Goal: Browse casually: Explore the website without a specific task or goal

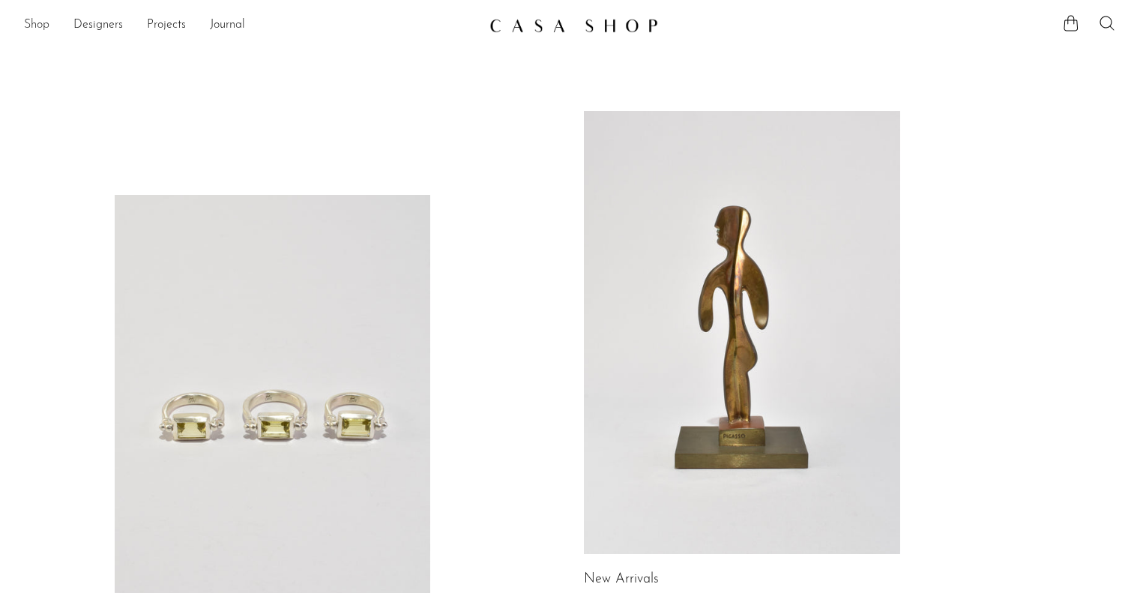
click at [36, 25] on link "Shop" at bounding box center [36, 25] width 25 height 19
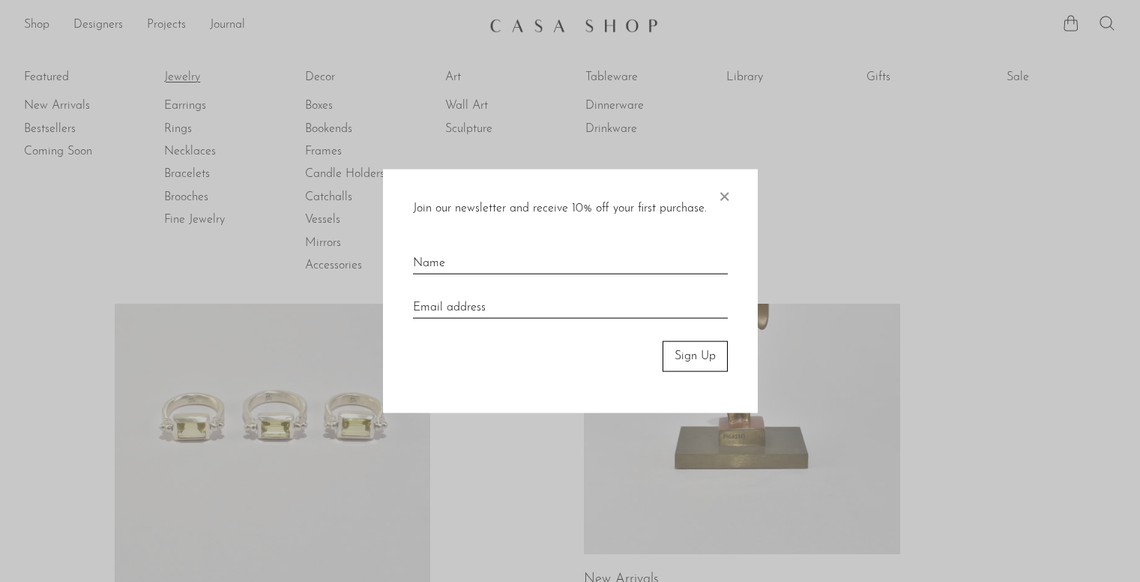
click at [187, 75] on div at bounding box center [570, 291] width 1140 height 582
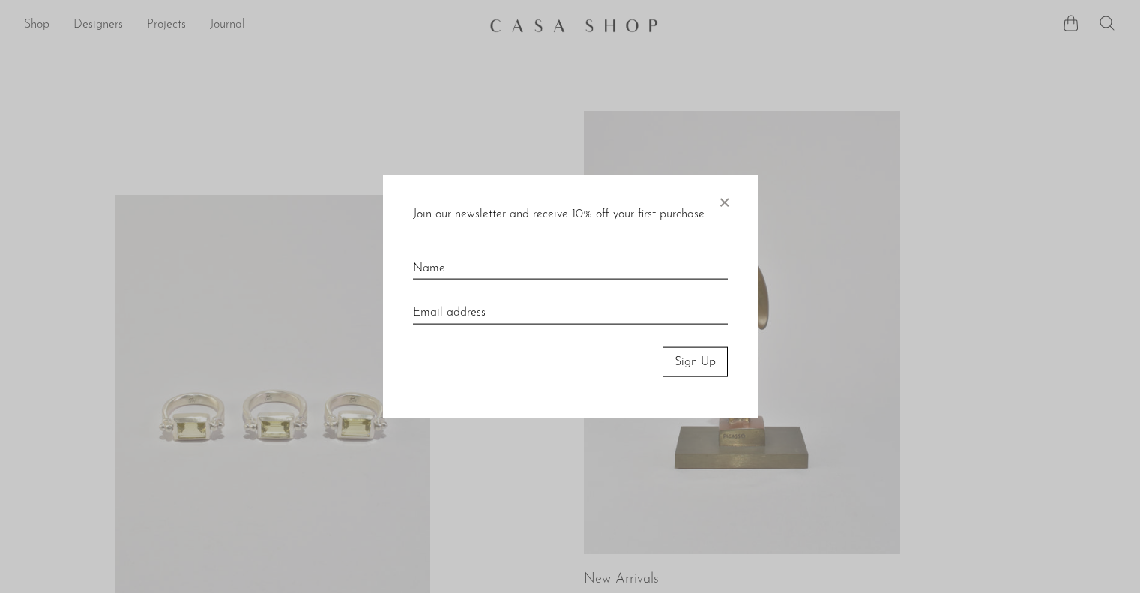
click at [717, 195] on span "×" at bounding box center [724, 199] width 15 height 48
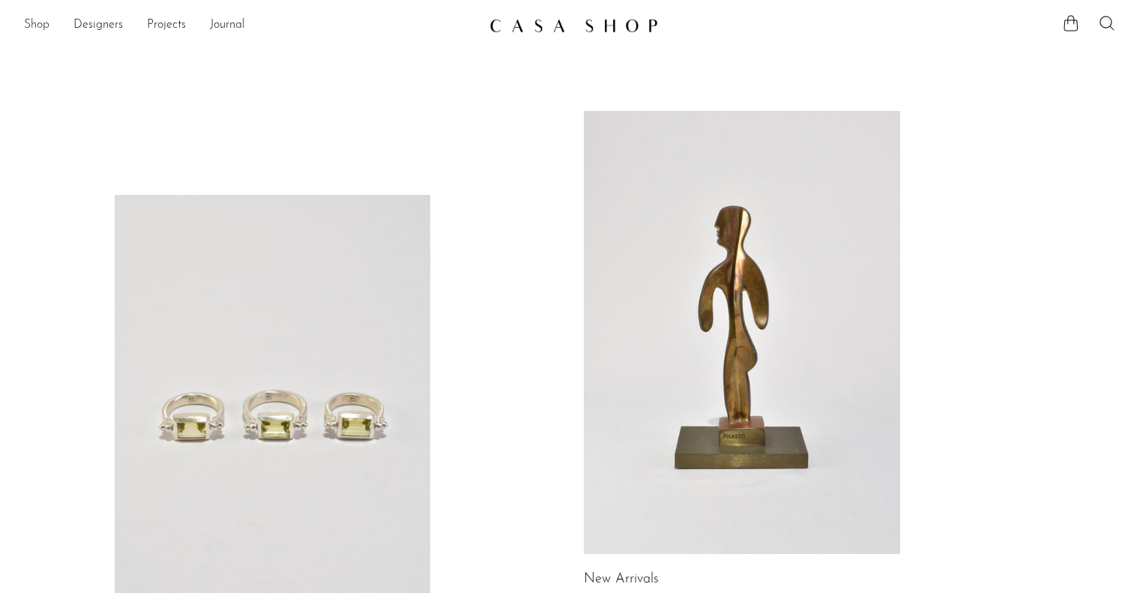
click at [25, 21] on link "Shop" at bounding box center [36, 25] width 25 height 19
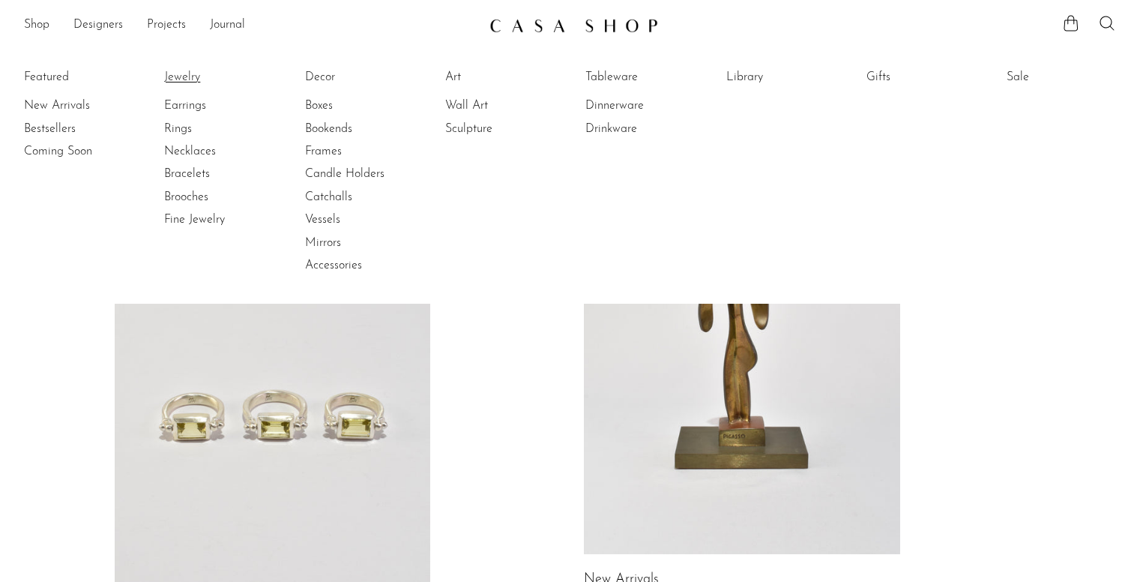
click at [181, 76] on link "Jewelry" at bounding box center [220, 77] width 112 height 16
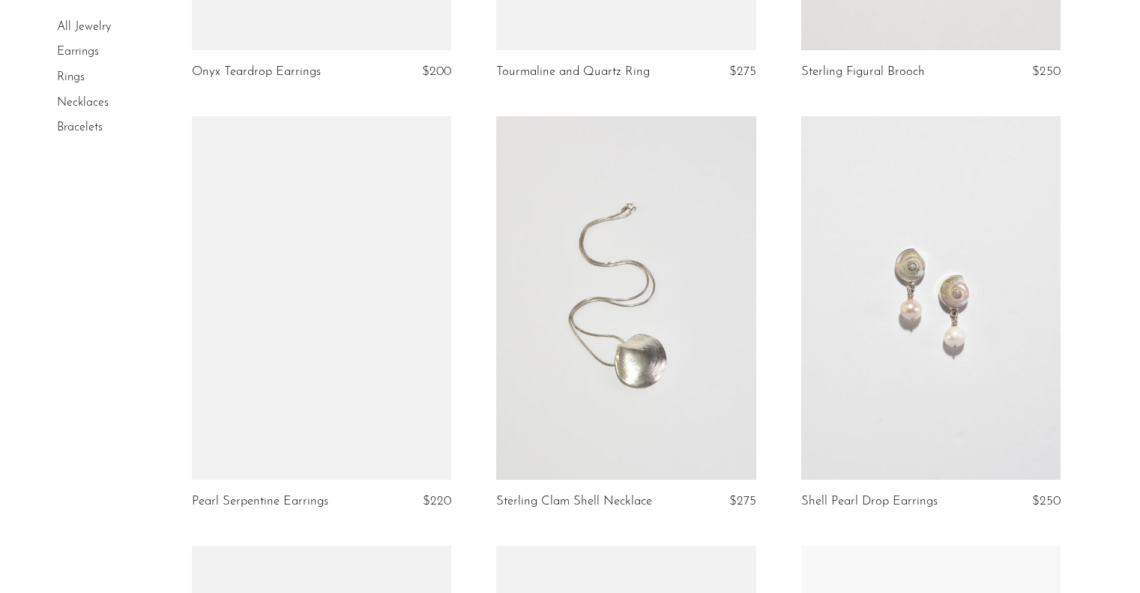
scroll to position [1786, 0]
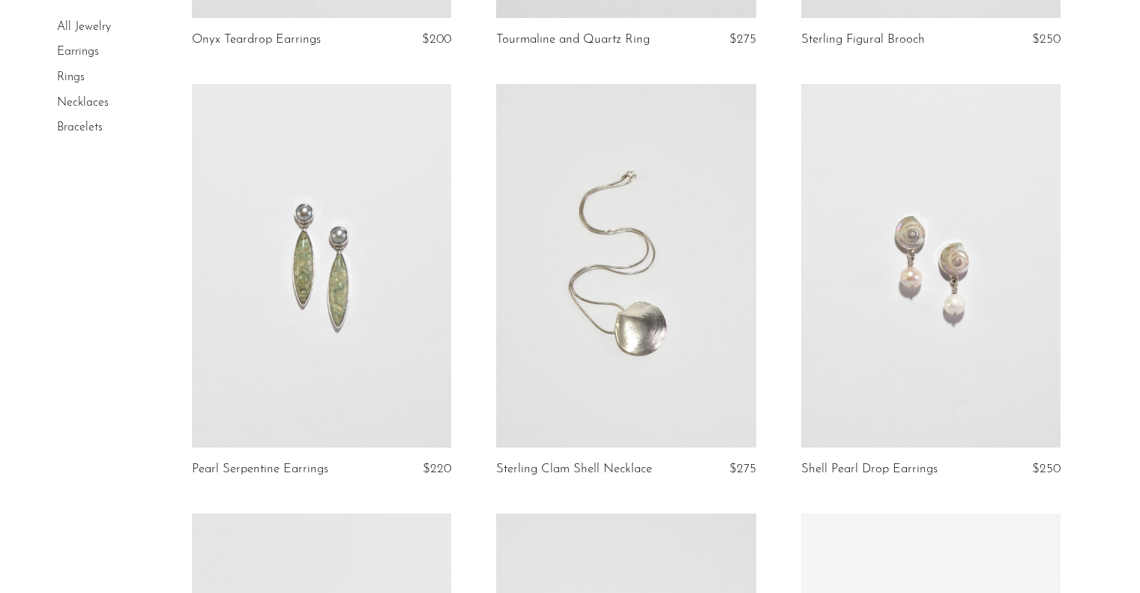
click at [606, 246] on link at bounding box center [625, 266] width 259 height 364
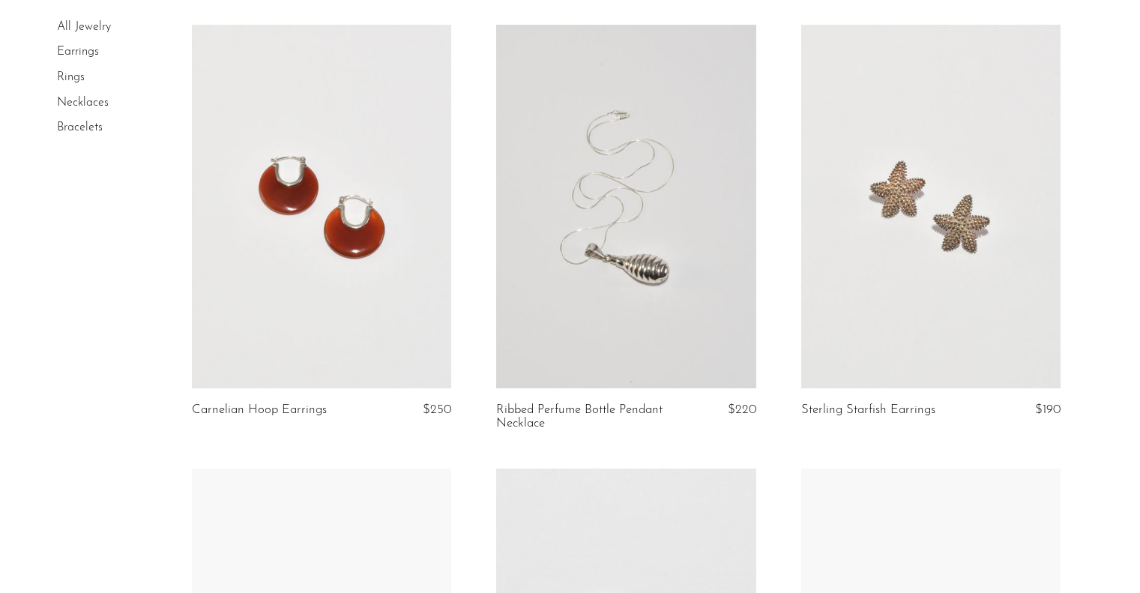
scroll to position [3565, 0]
click at [598, 223] on link at bounding box center [625, 206] width 259 height 364
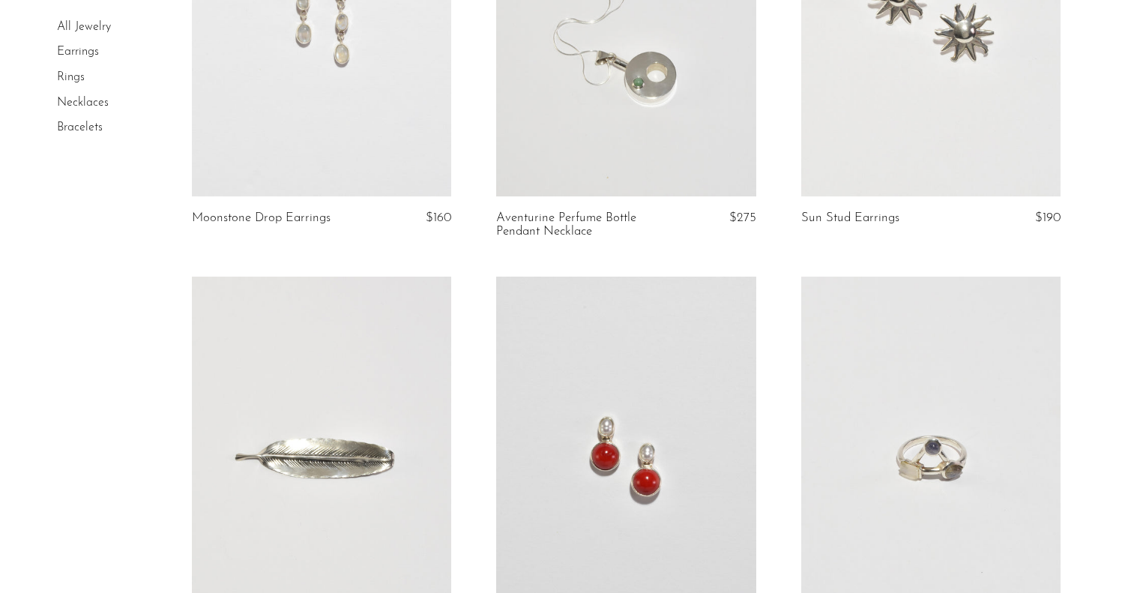
scroll to position [4946, 0]
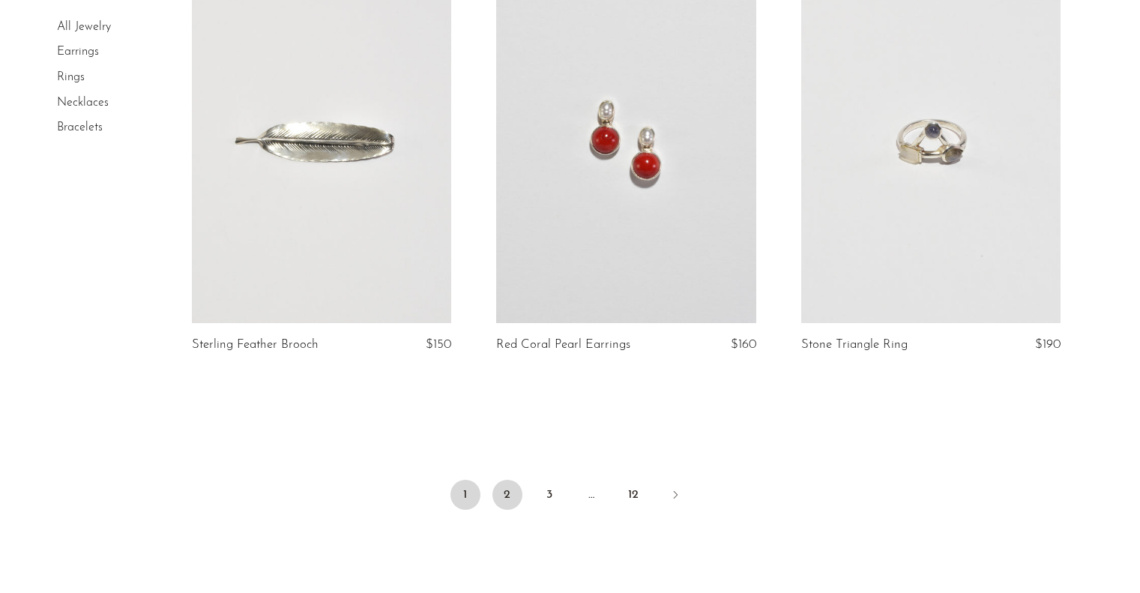
click at [498, 493] on link "2" at bounding box center [507, 495] width 30 height 30
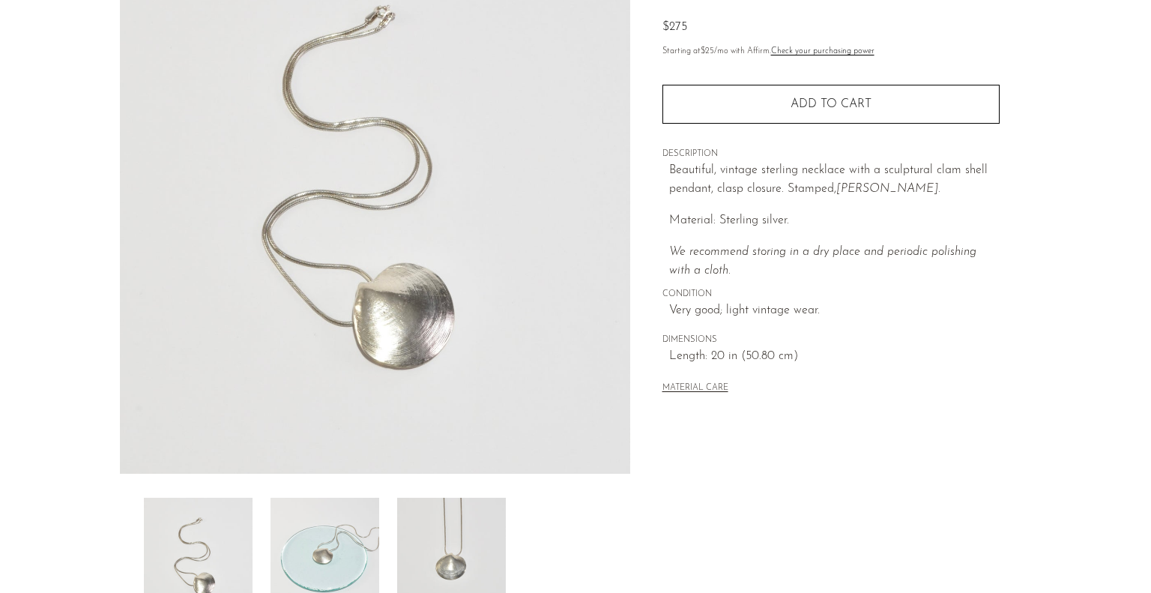
scroll to position [159, 0]
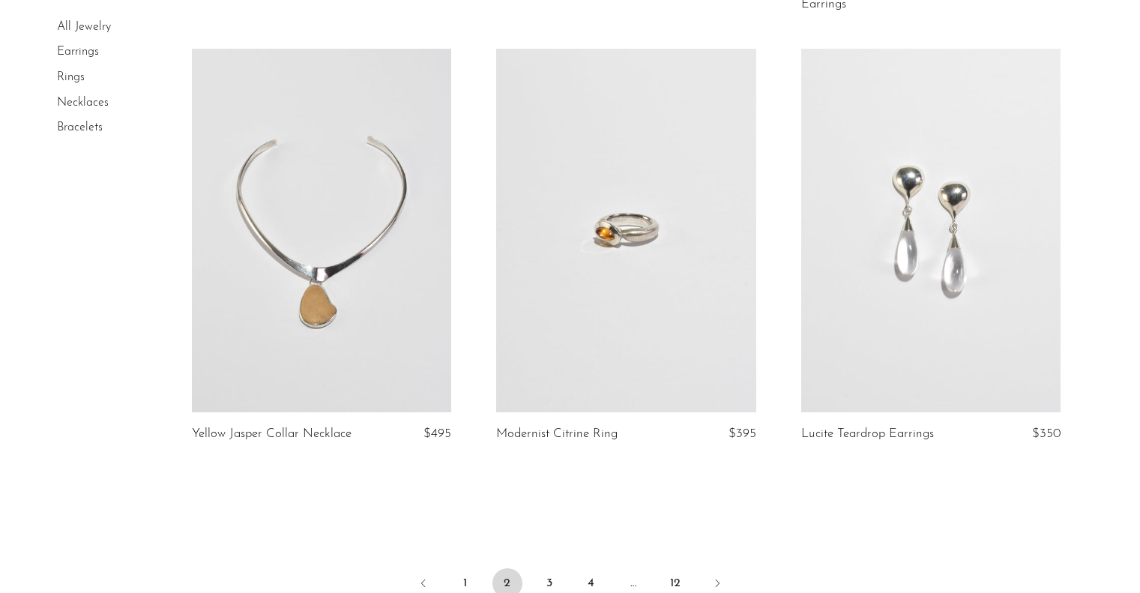
scroll to position [5133, 0]
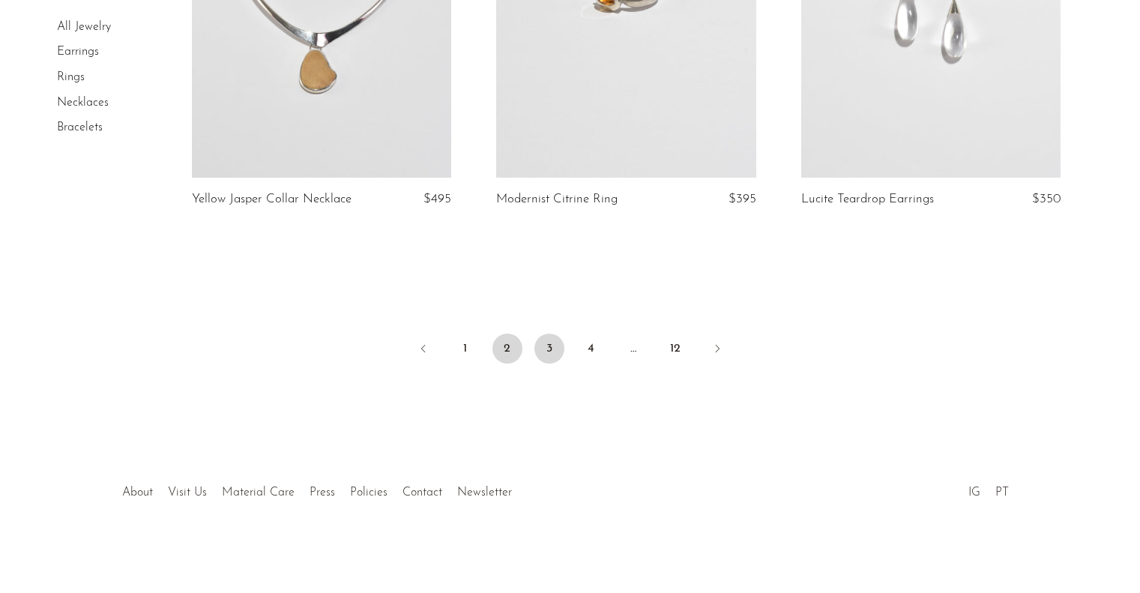
click at [545, 349] on link "3" at bounding box center [549, 349] width 30 height 30
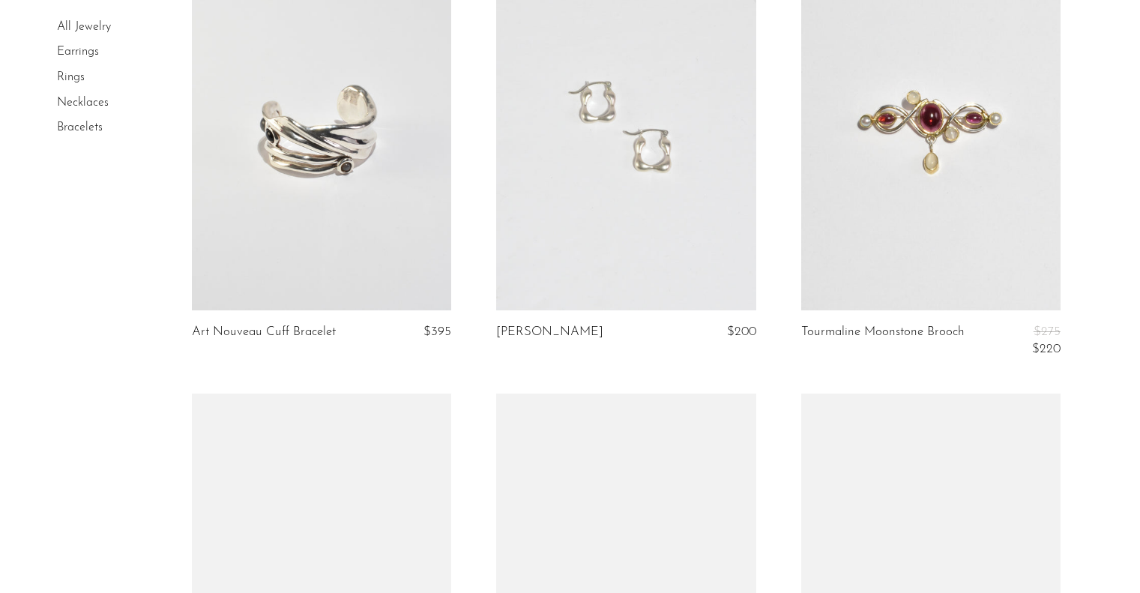
scroll to position [3692, 0]
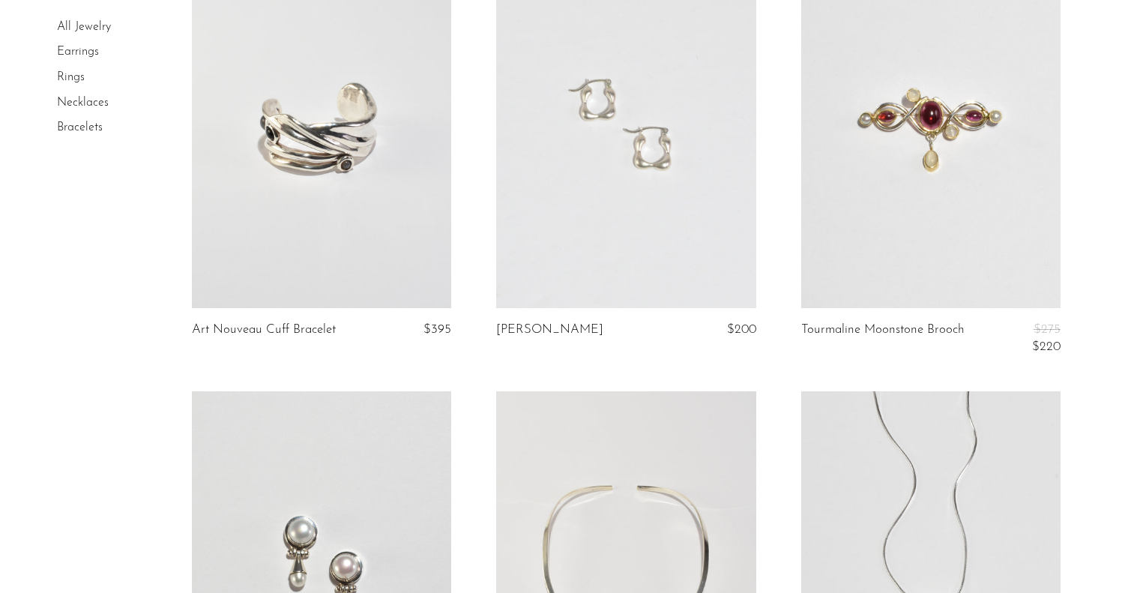
click at [921, 165] on link at bounding box center [930, 127] width 259 height 364
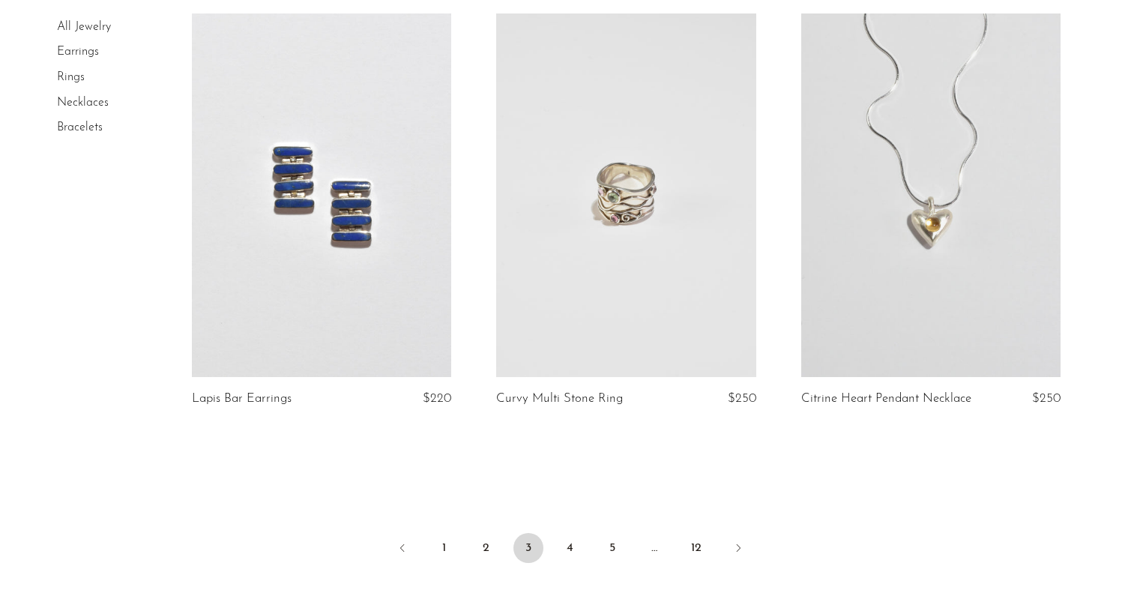
scroll to position [4944, 0]
click at [573, 556] on link "4" at bounding box center [570, 546] width 30 height 30
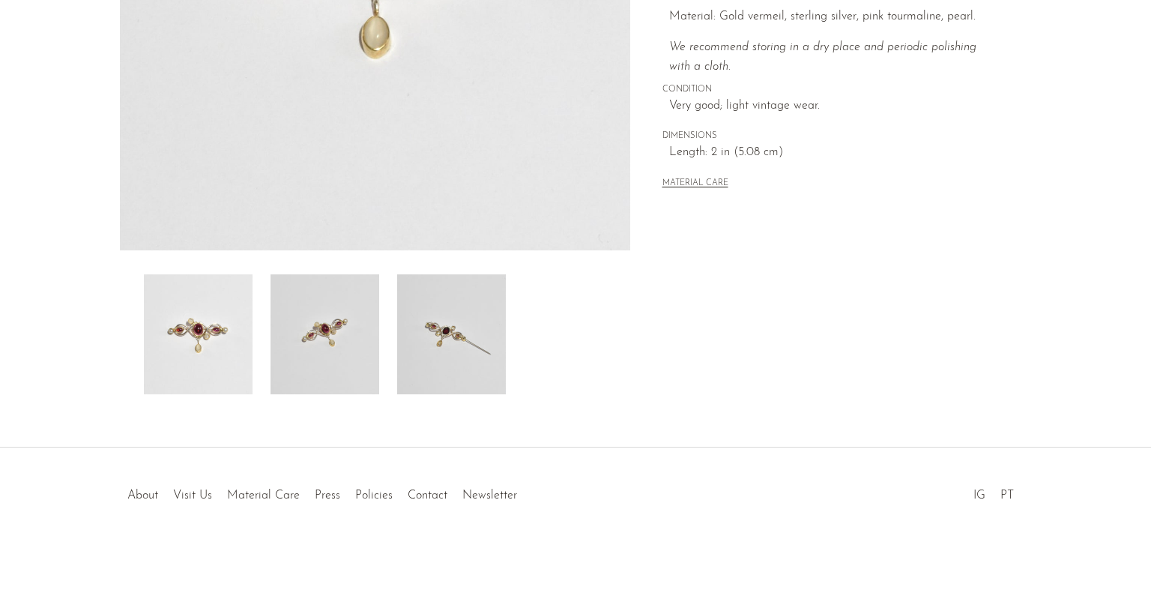
scroll to position [353, 0]
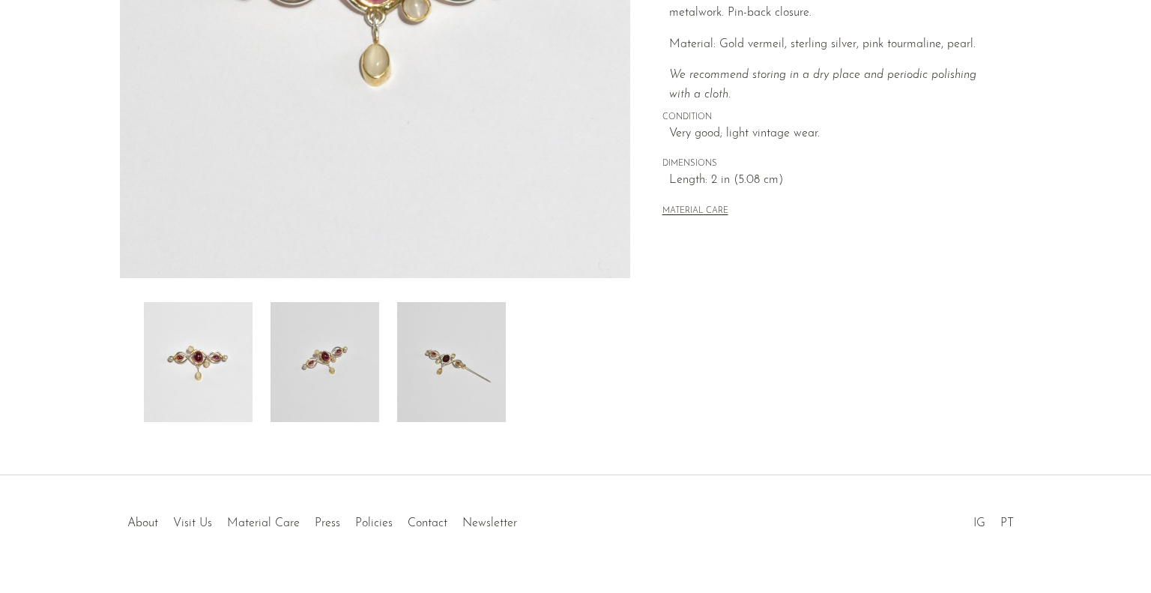
click at [499, 325] on img at bounding box center [451, 362] width 109 height 120
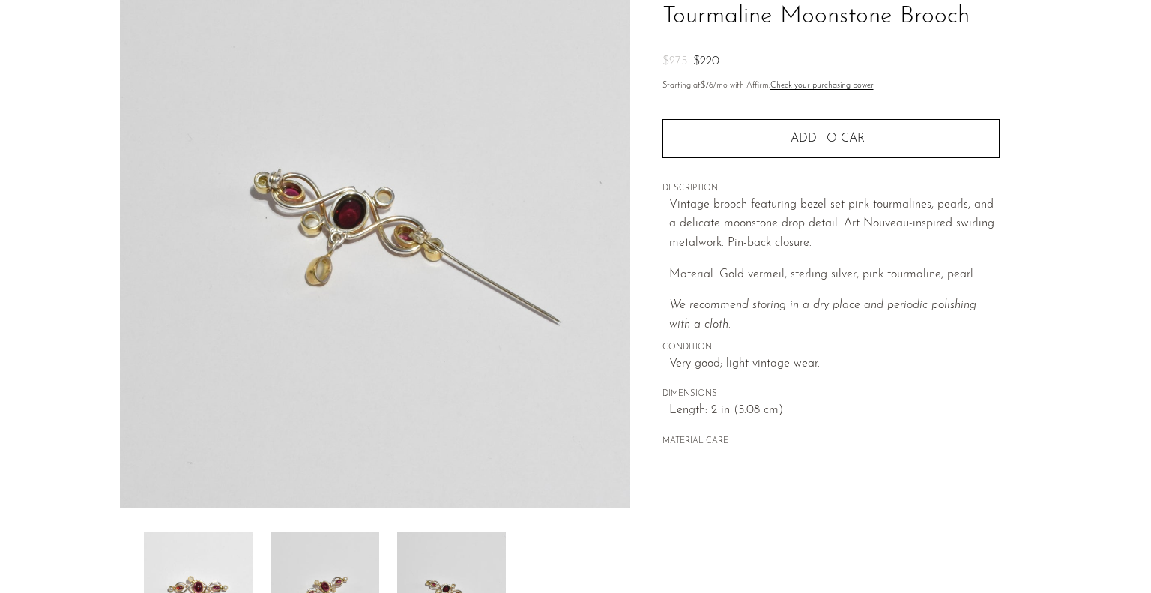
scroll to position [124, 0]
click at [334, 583] on img at bounding box center [325, 591] width 109 height 120
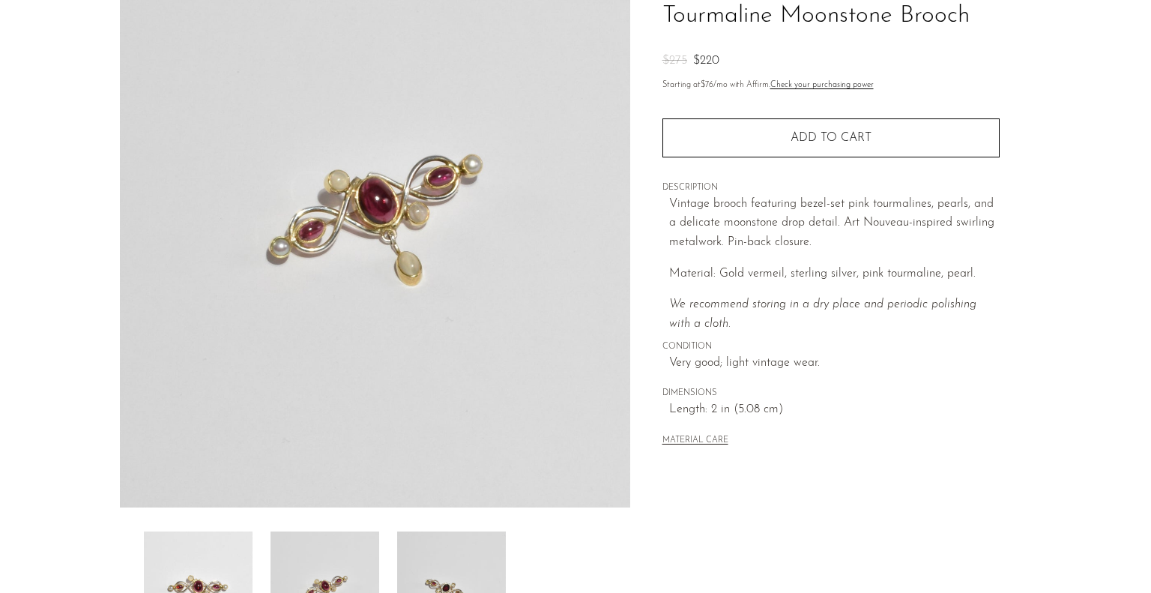
click at [223, 580] on img at bounding box center [198, 591] width 109 height 120
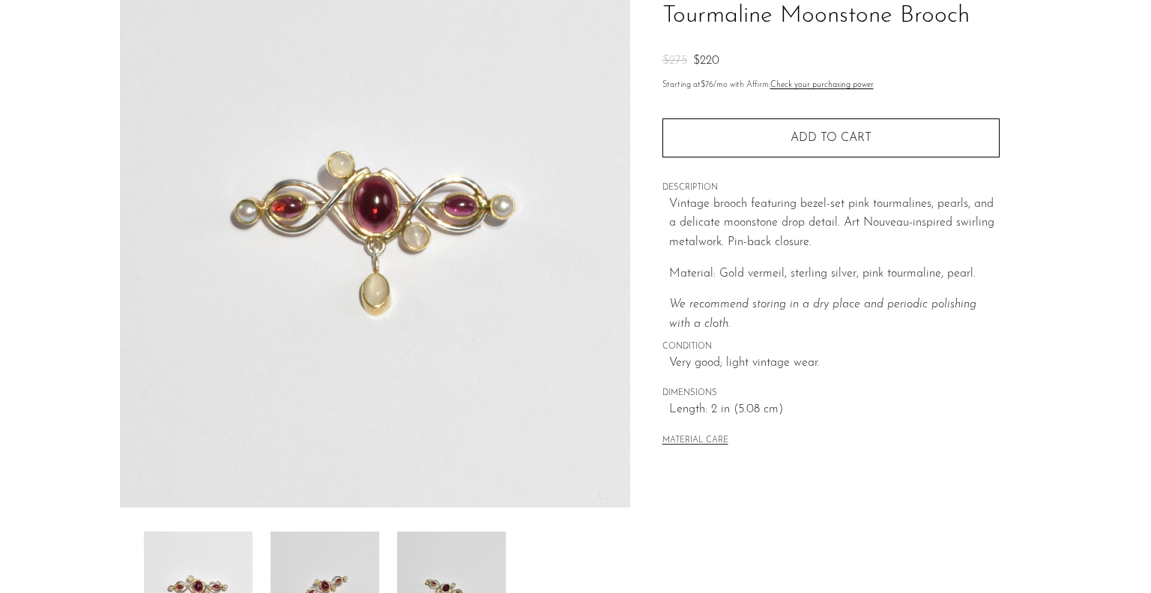
click at [307, 570] on img at bounding box center [325, 591] width 109 height 120
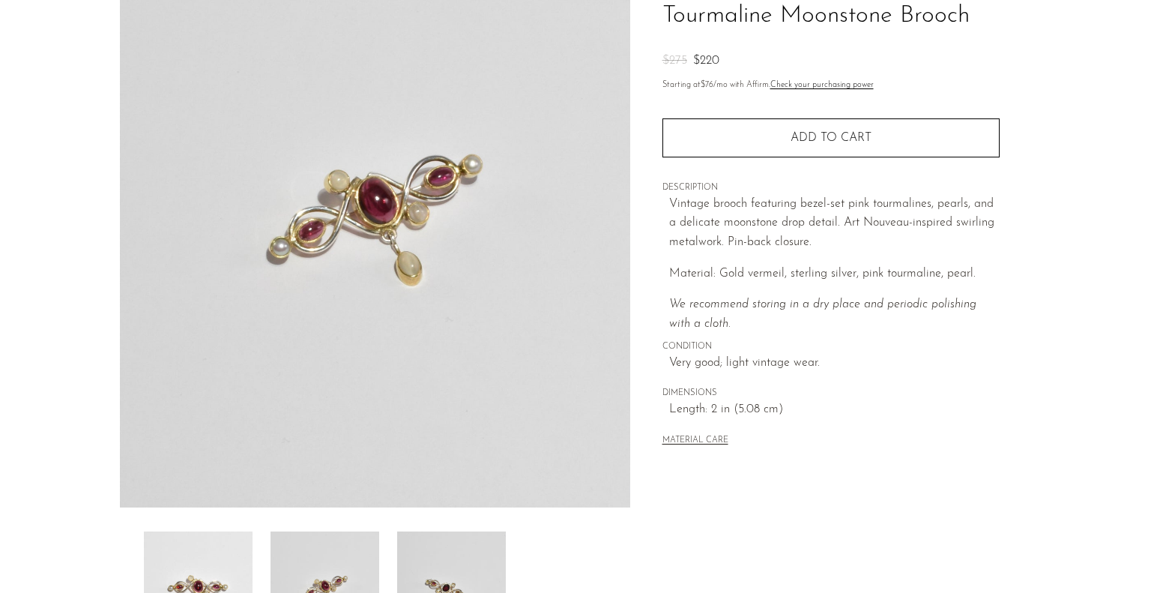
click at [448, 531] on img at bounding box center [451, 591] width 109 height 120
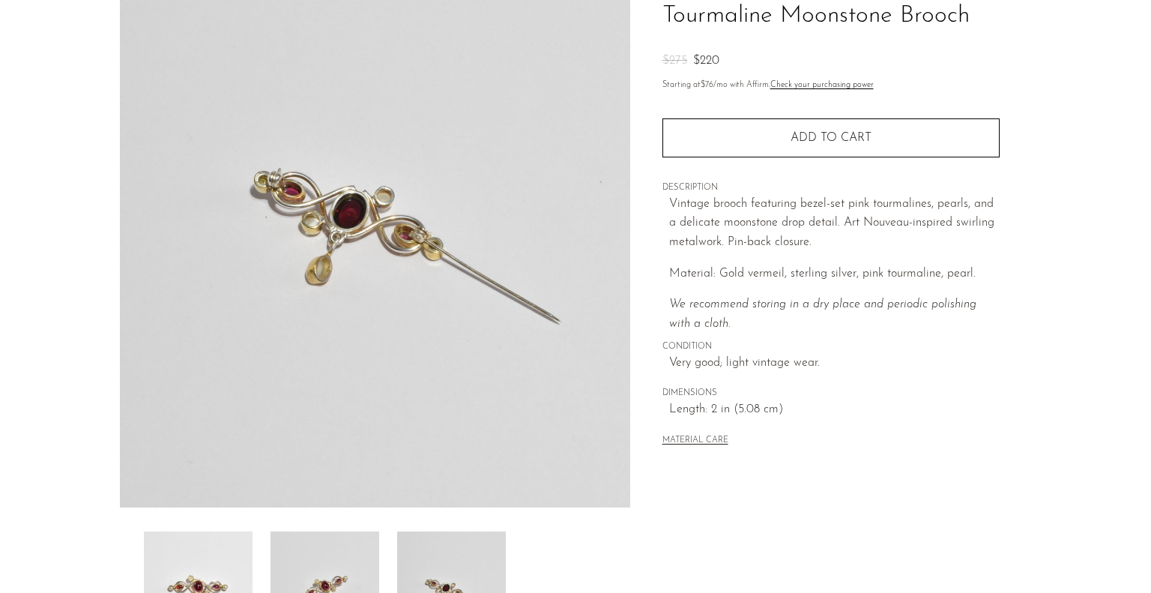
click at [190, 563] on img at bounding box center [198, 591] width 109 height 120
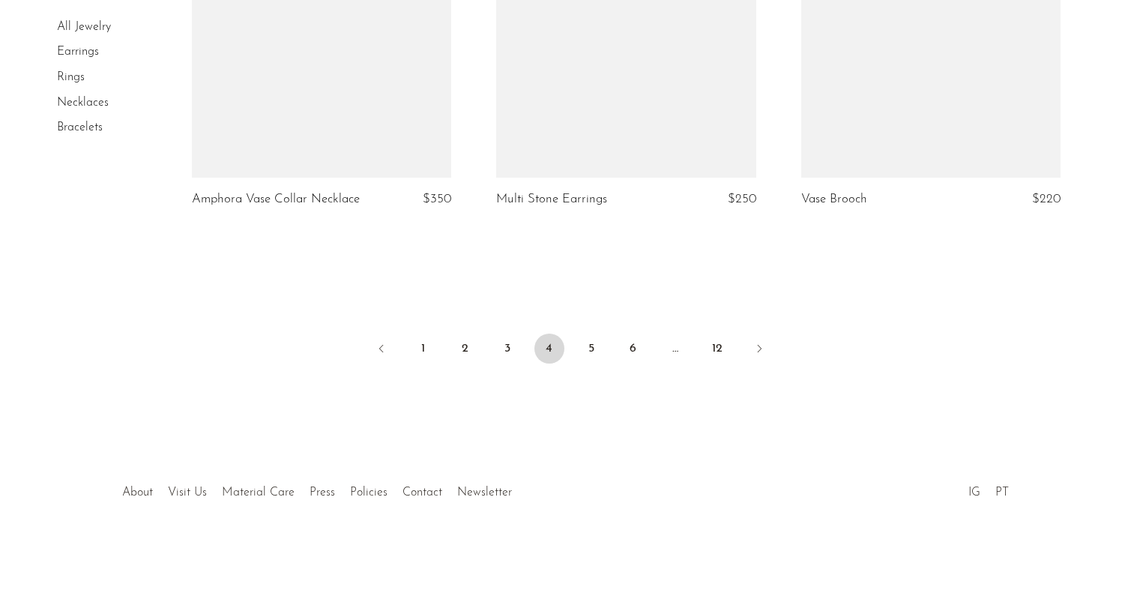
scroll to position [5102, 0]
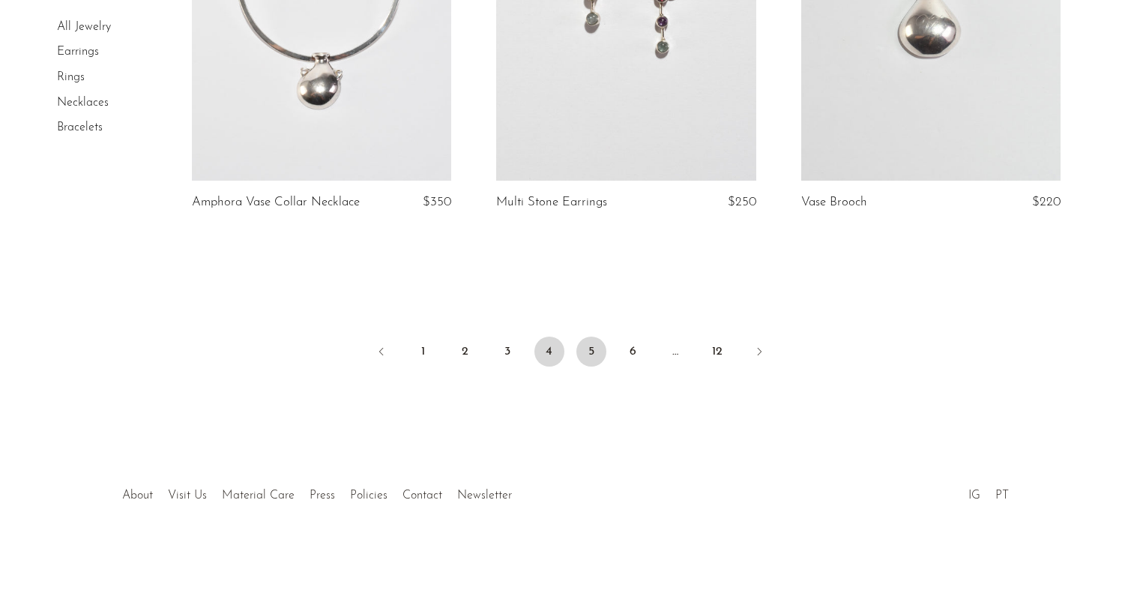
click at [591, 350] on link "5" at bounding box center [591, 352] width 30 height 30
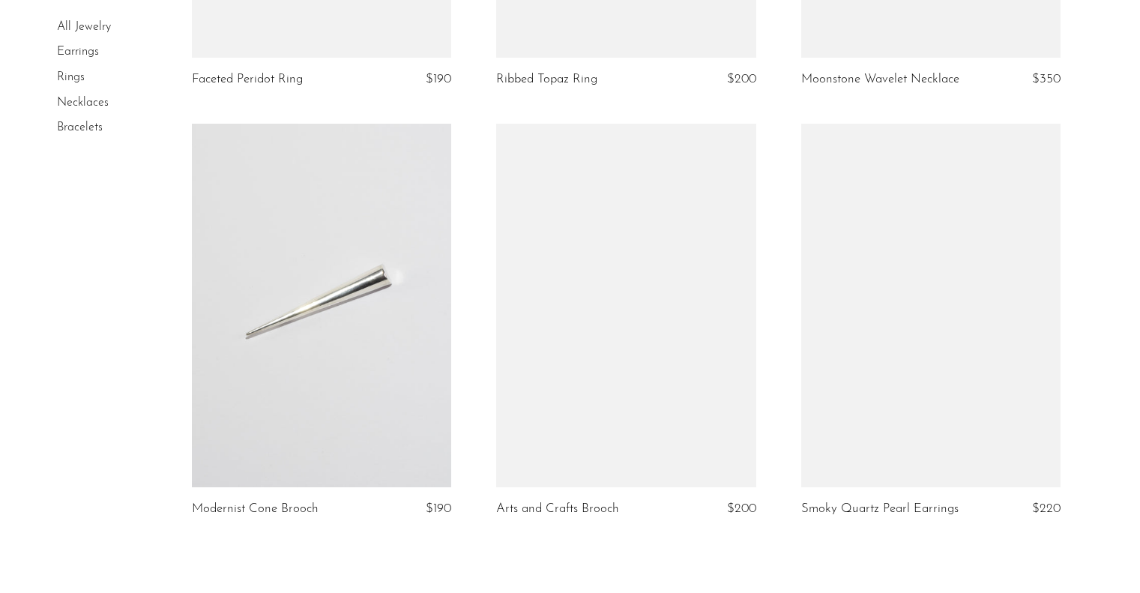
scroll to position [5117, 0]
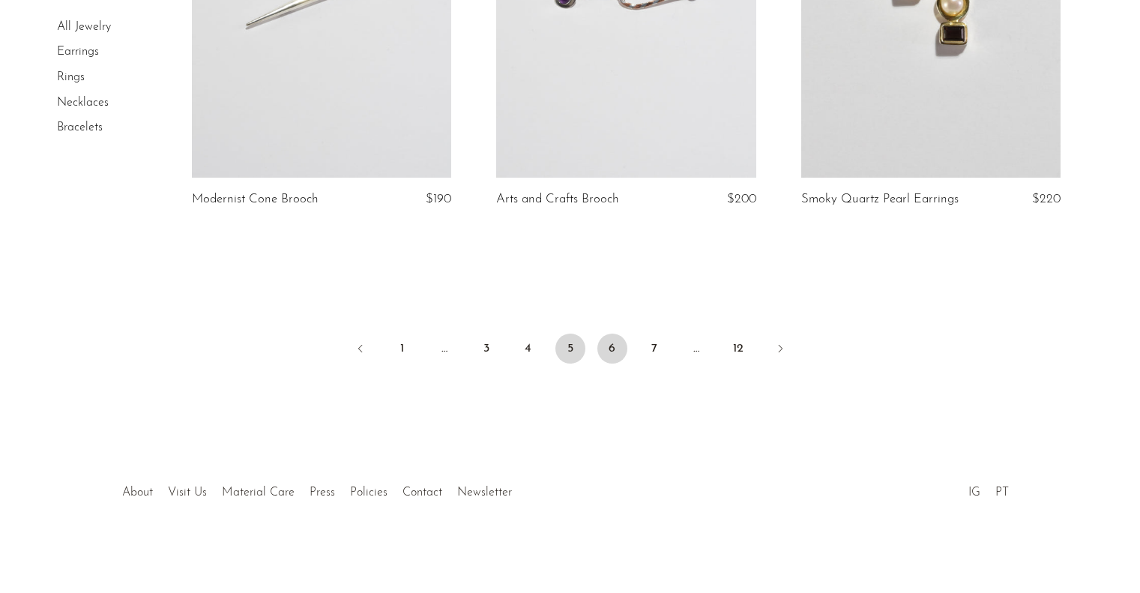
click at [612, 338] on link "6" at bounding box center [612, 349] width 30 height 30
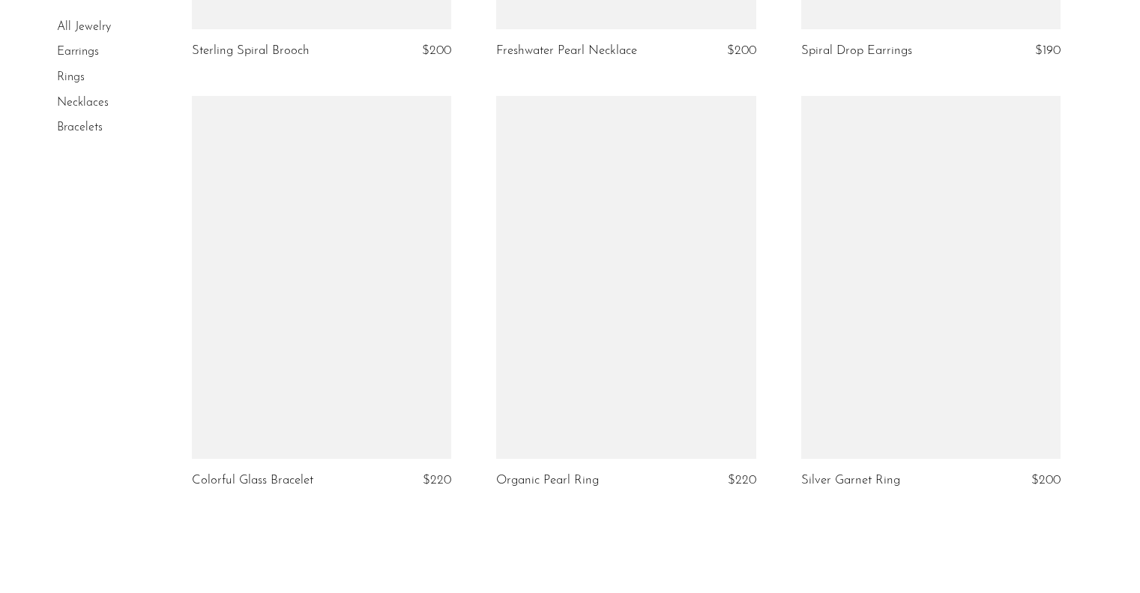
scroll to position [4910, 0]
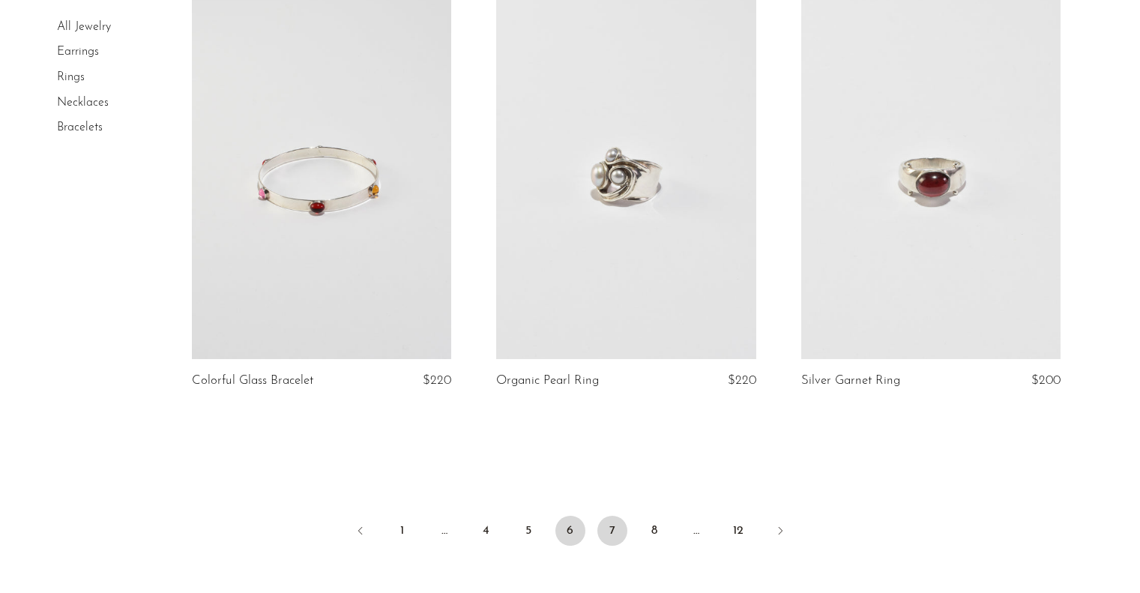
click at [610, 525] on link "7" at bounding box center [612, 531] width 30 height 30
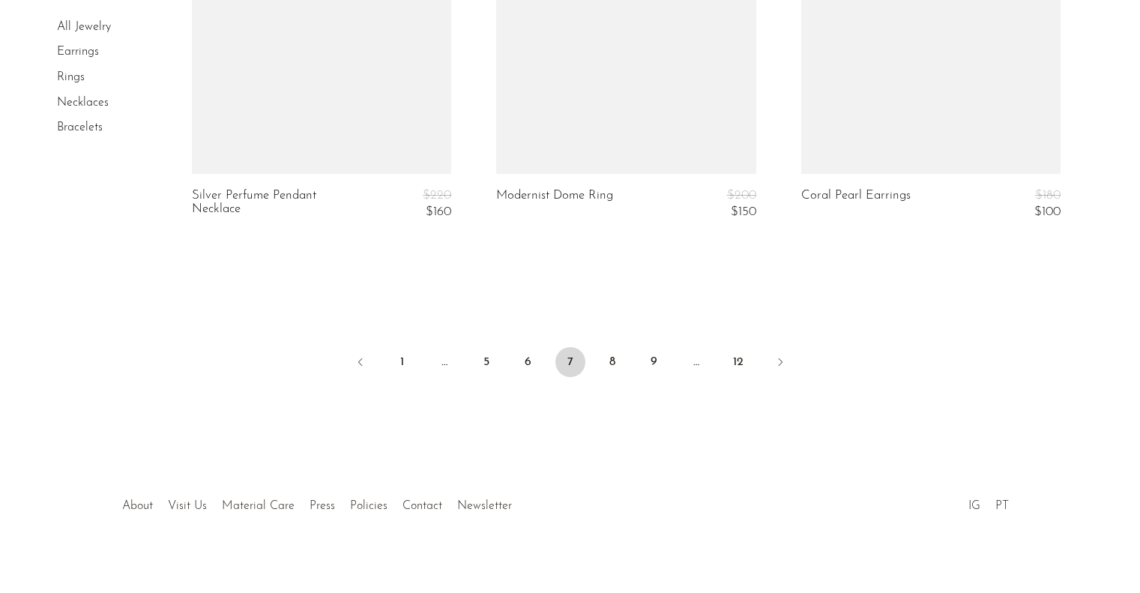
scroll to position [5168, 0]
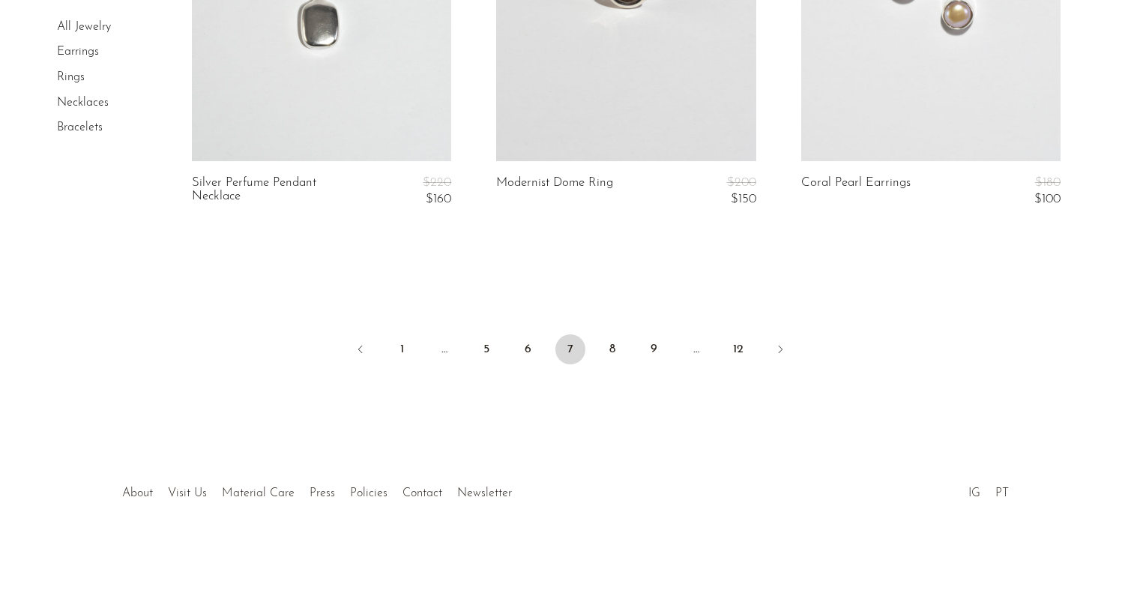
click at [597, 358] on li "8" at bounding box center [612, 350] width 30 height 33
click at [611, 355] on link "8" at bounding box center [612, 349] width 30 height 30
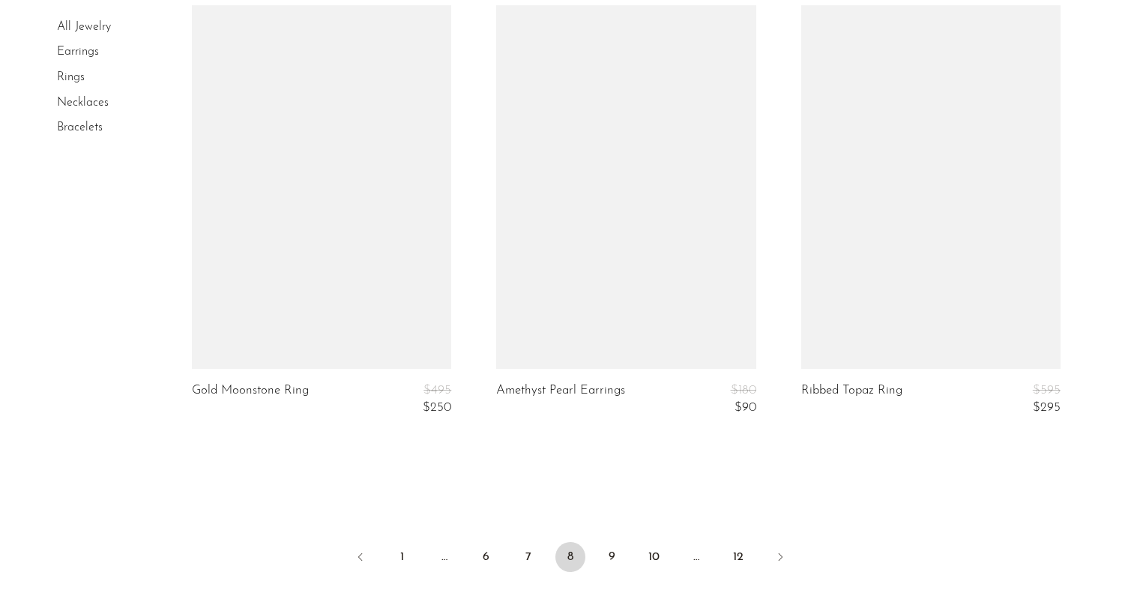
scroll to position [5041, 0]
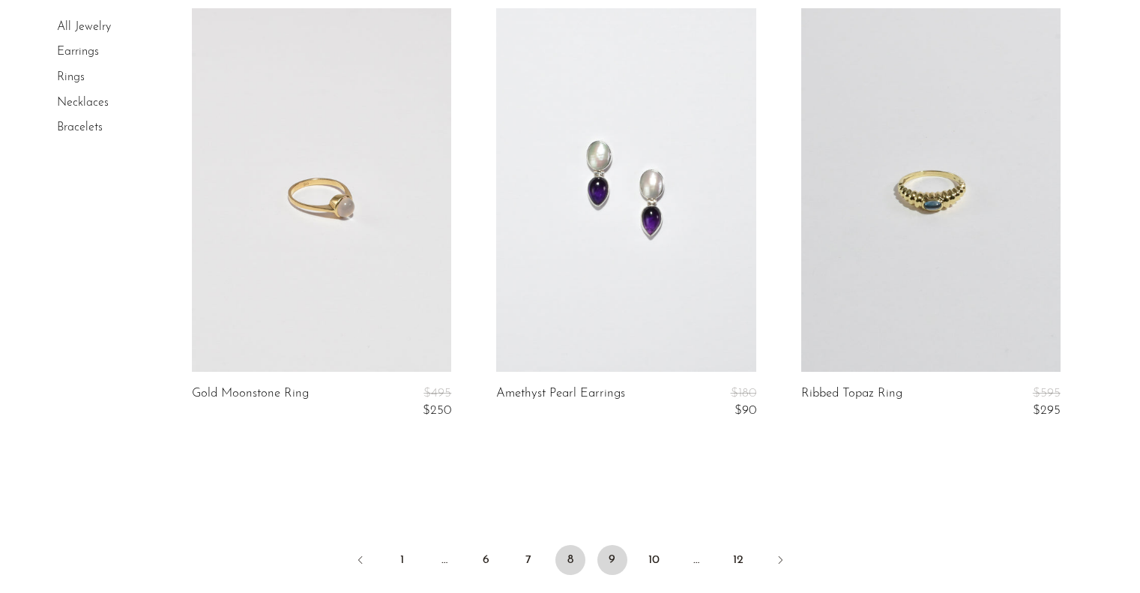
click at [614, 568] on link "9" at bounding box center [612, 560] width 30 height 30
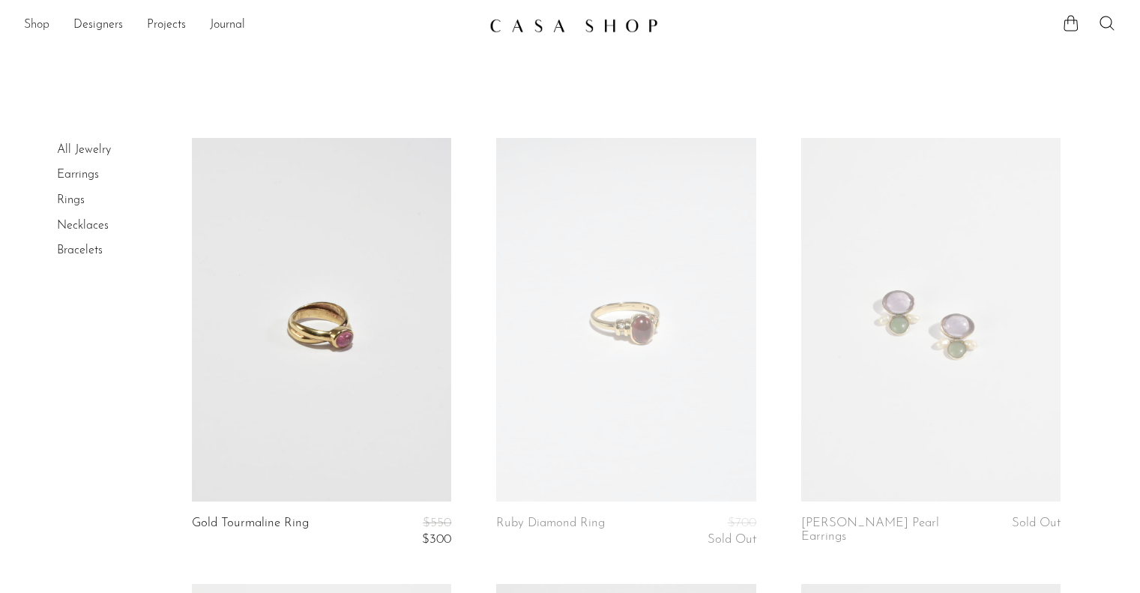
click at [39, 27] on link "Shop" at bounding box center [36, 25] width 25 height 19
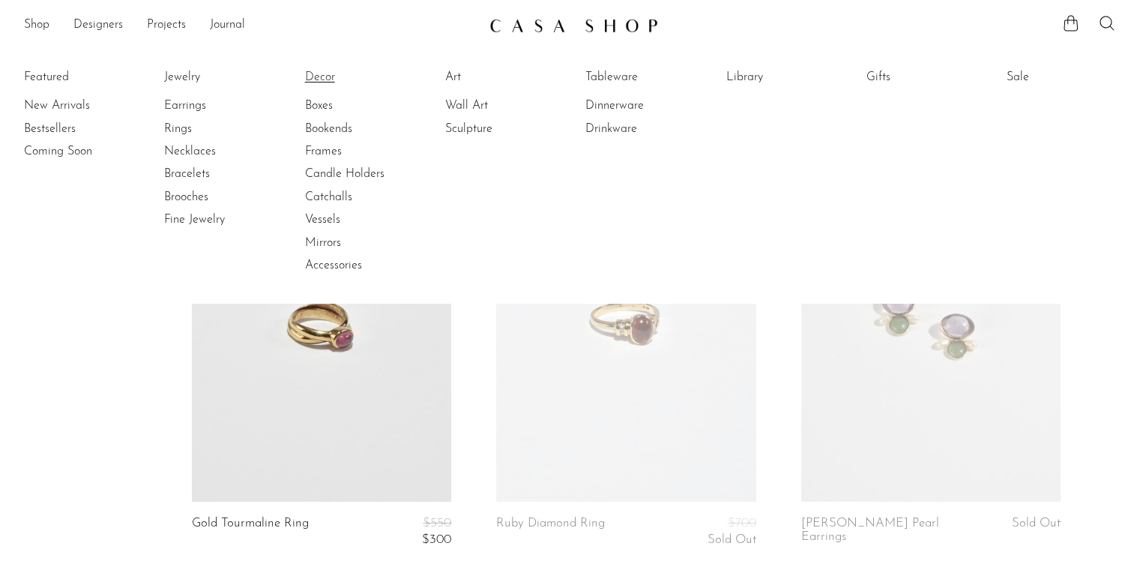
click at [340, 79] on link "Decor" at bounding box center [361, 77] width 112 height 16
click at [457, 82] on link "Art" at bounding box center [501, 77] width 112 height 16
click at [617, 75] on link "Tableware" at bounding box center [641, 77] width 112 height 16
click at [759, 79] on link "Library" at bounding box center [782, 77] width 112 height 16
click at [882, 76] on link "Gifts" at bounding box center [923, 77] width 112 height 16
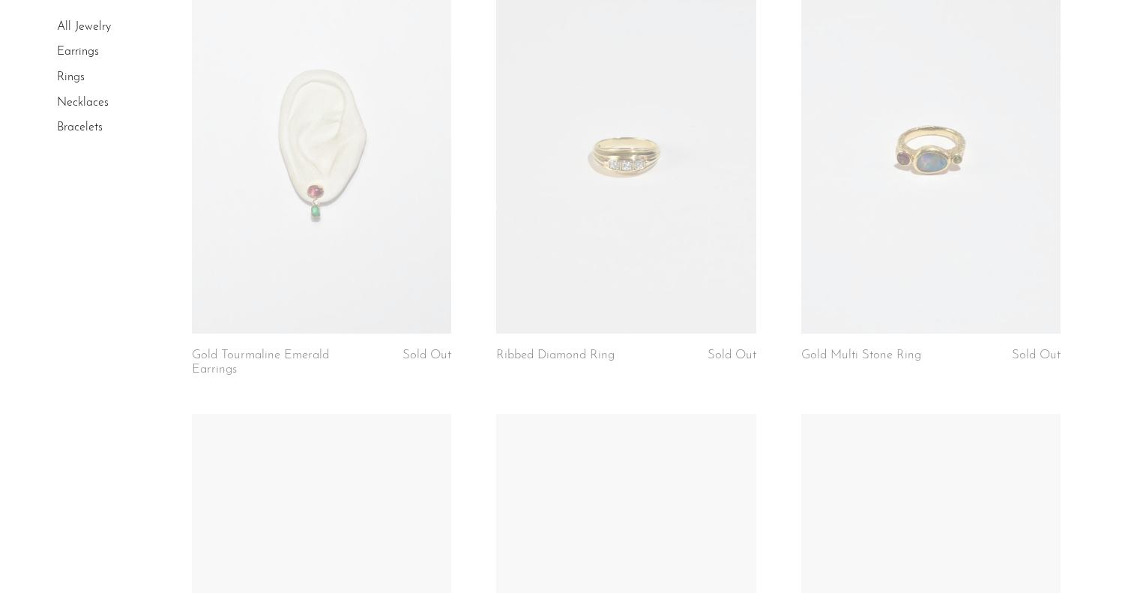
scroll to position [1491, 0]
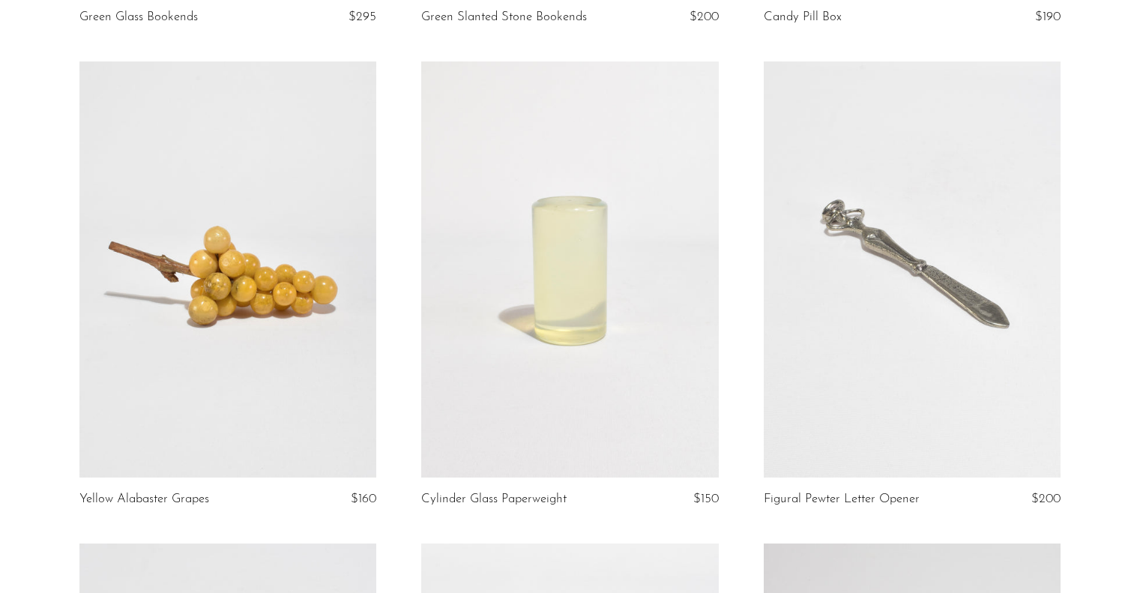
scroll to position [4448, 0]
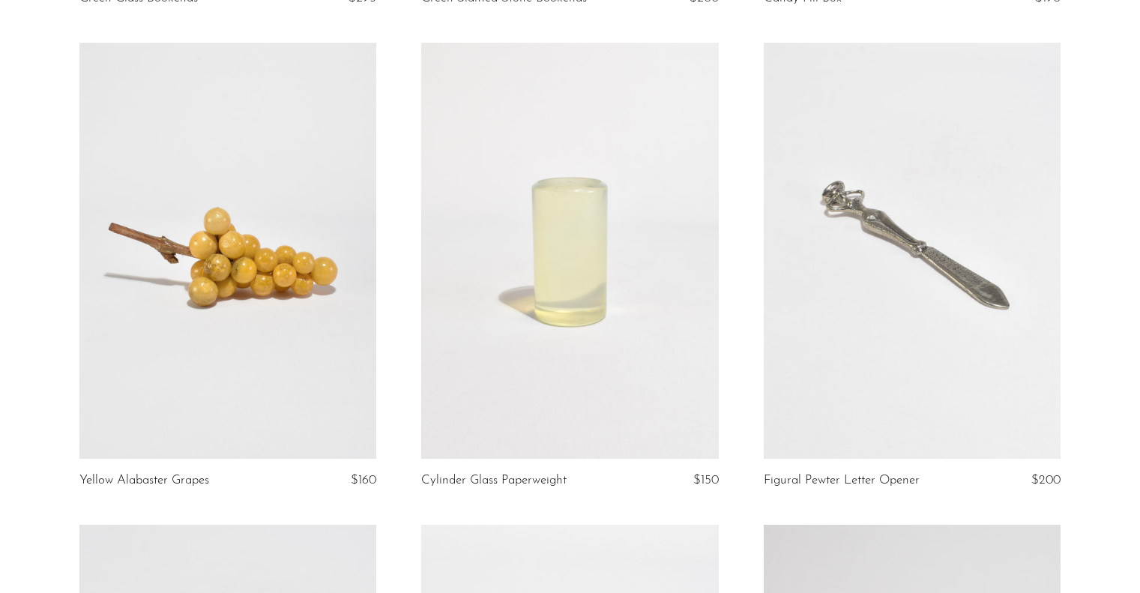
click at [199, 288] on link at bounding box center [227, 251] width 297 height 416
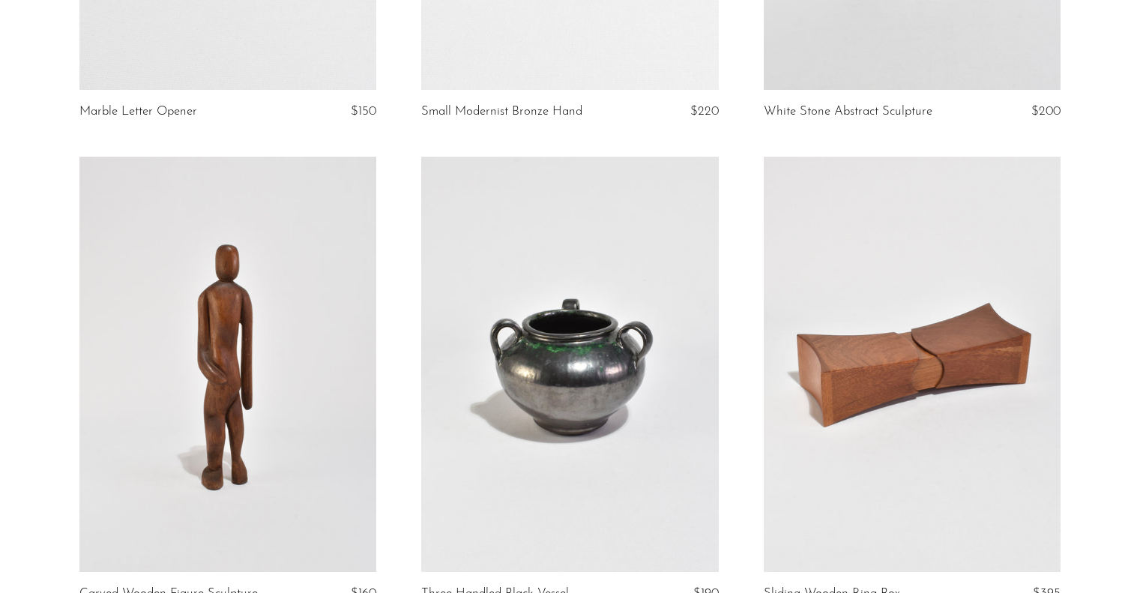
scroll to position [5693, 0]
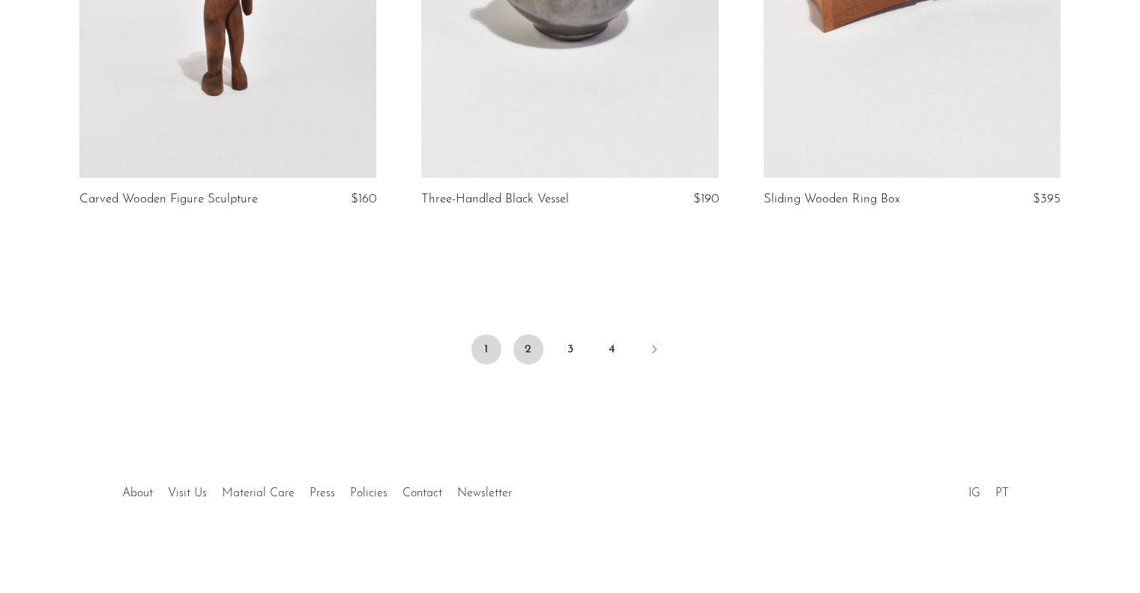
click at [539, 342] on link "2" at bounding box center [528, 349] width 30 height 30
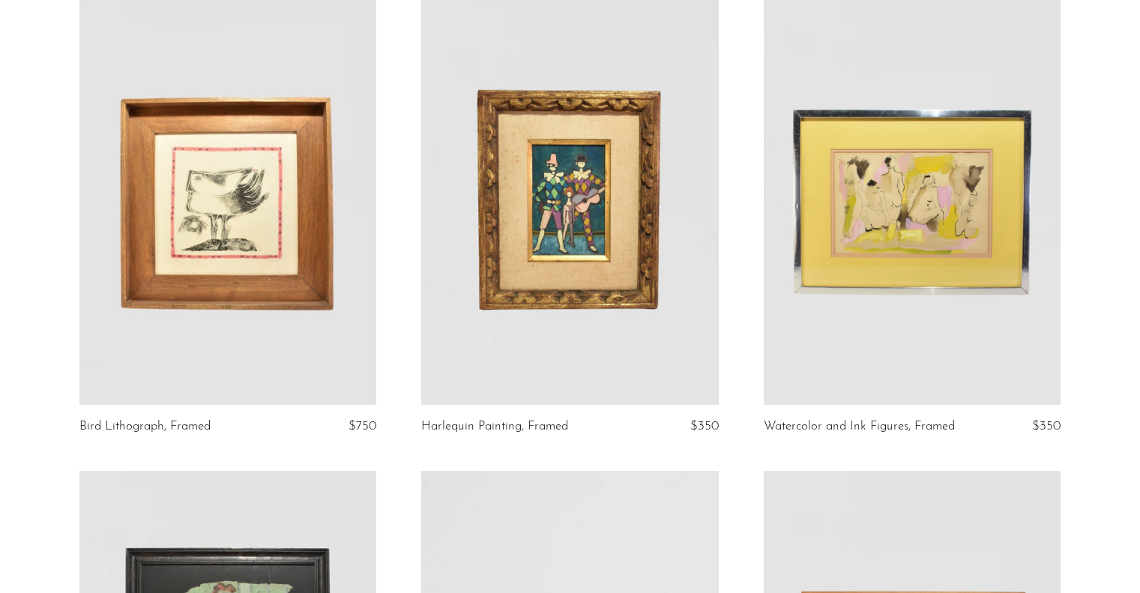
scroll to position [148, 0]
click at [533, 247] on link at bounding box center [569, 198] width 297 height 416
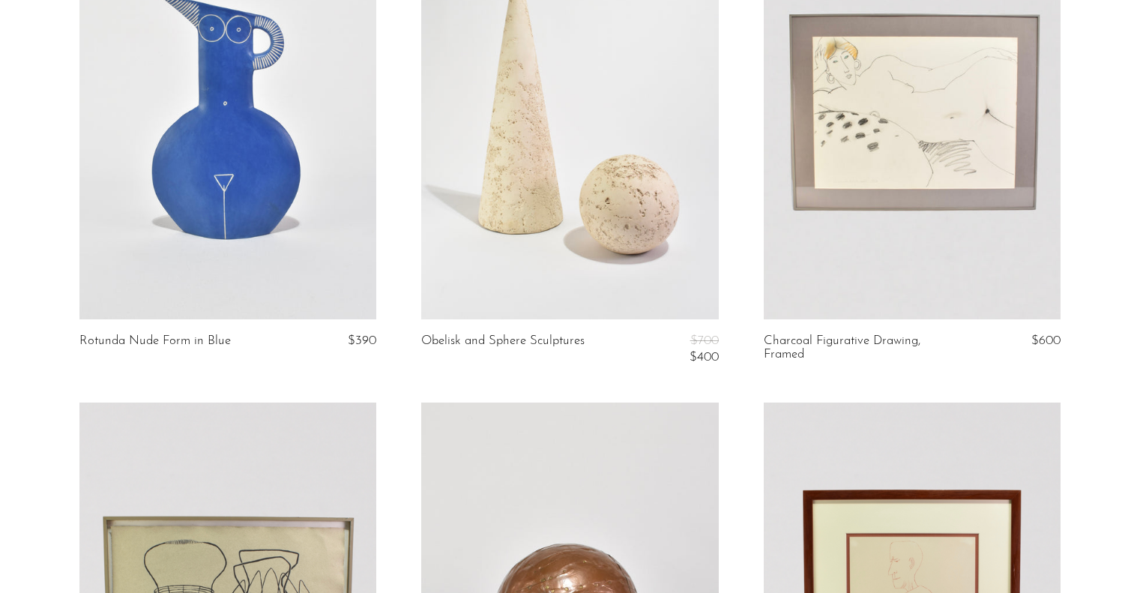
scroll to position [5001, 0]
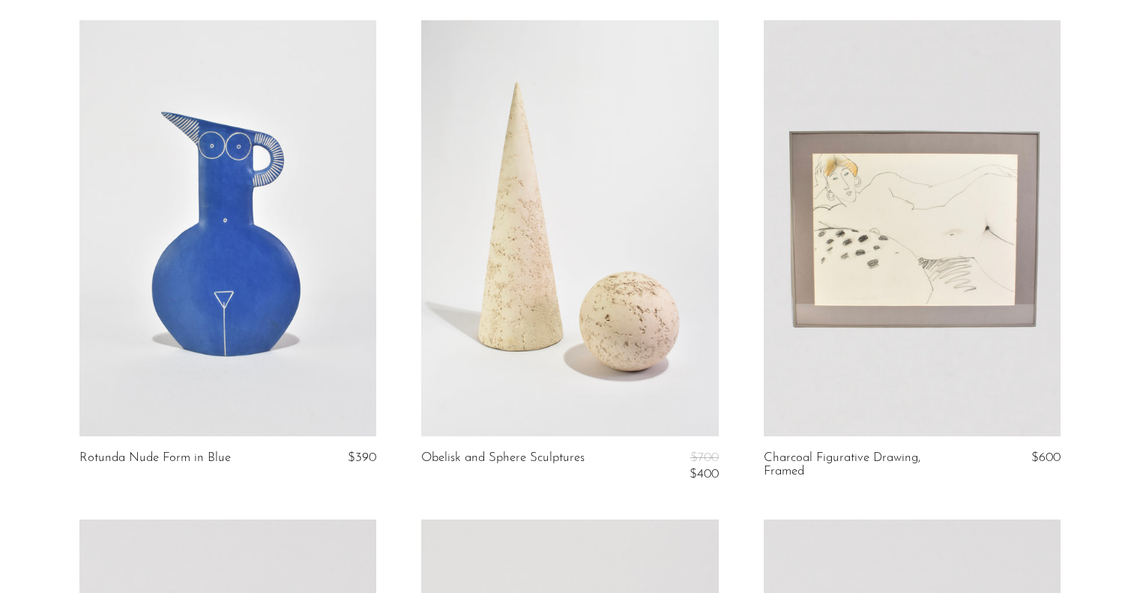
click at [955, 340] on link at bounding box center [912, 228] width 297 height 416
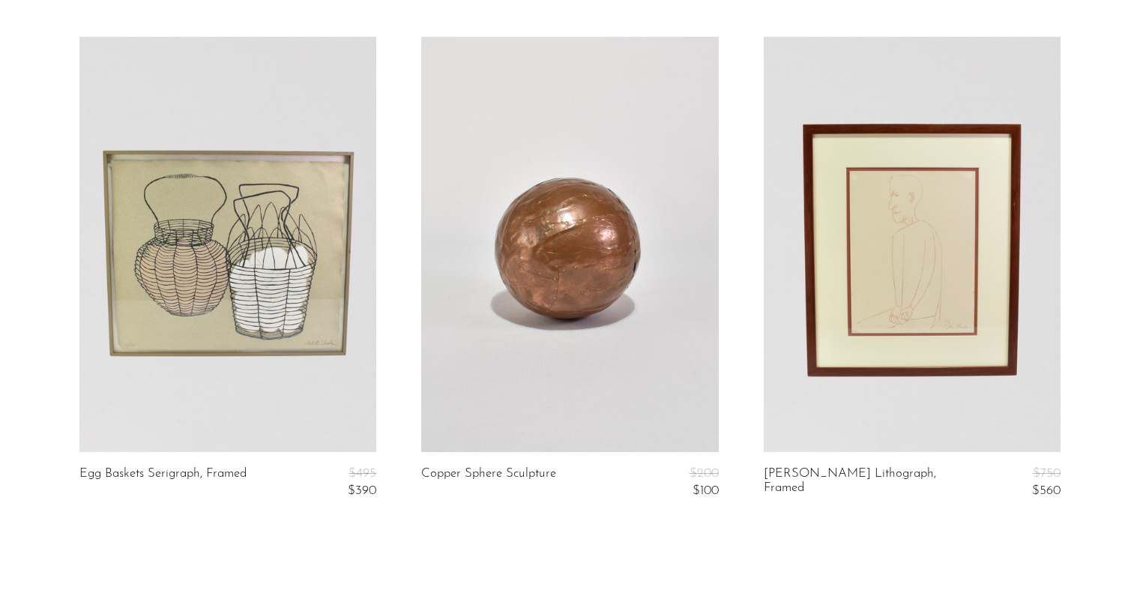
scroll to position [5761, 0]
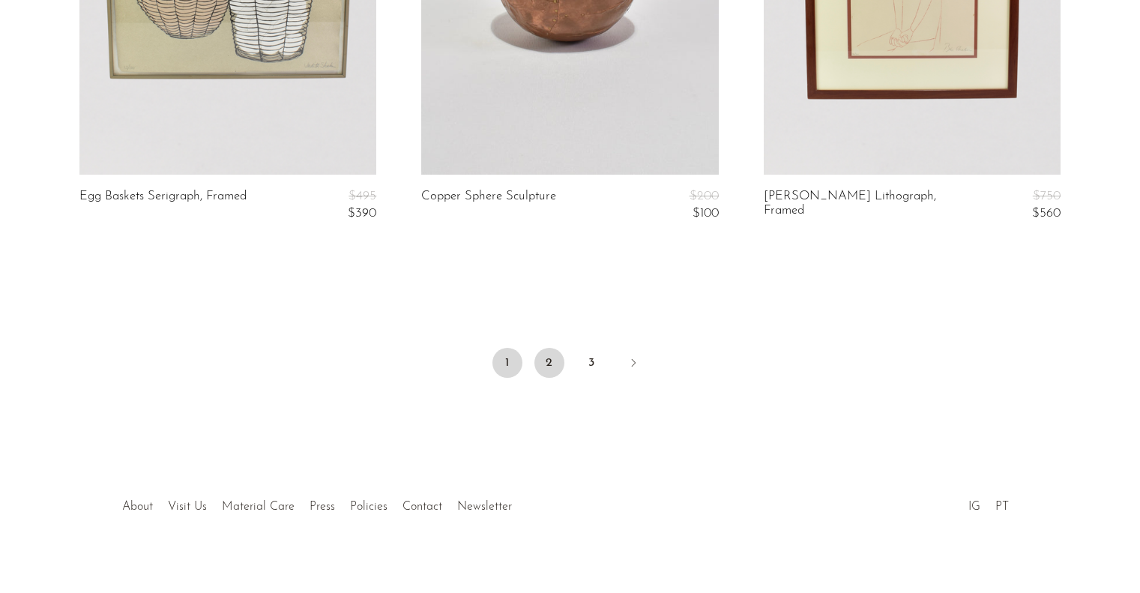
click at [547, 349] on link "2" at bounding box center [549, 363] width 30 height 30
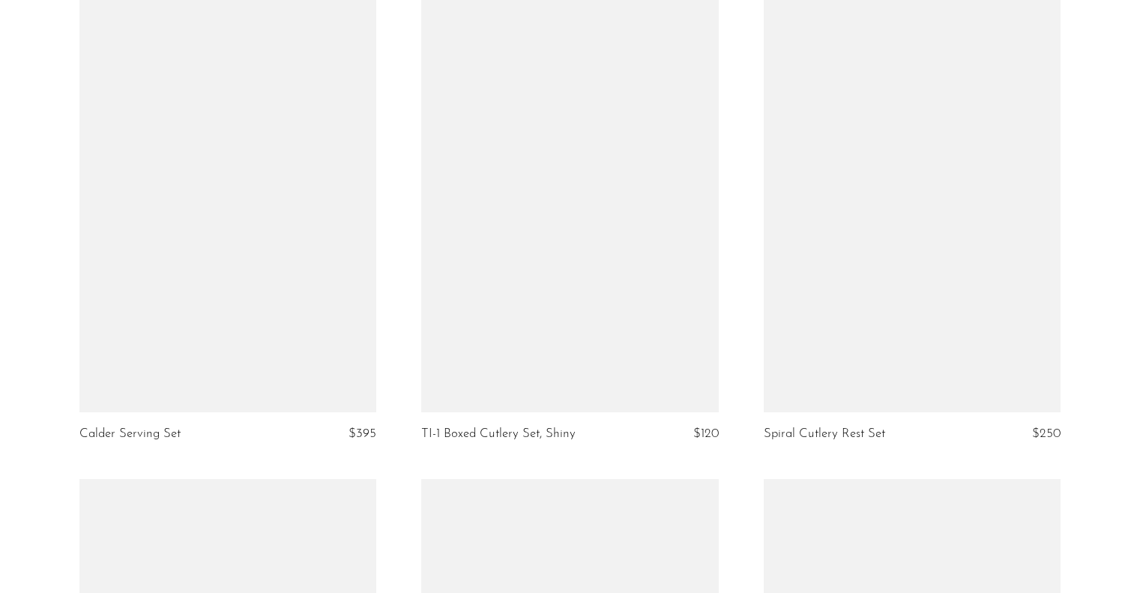
scroll to position [4519, 0]
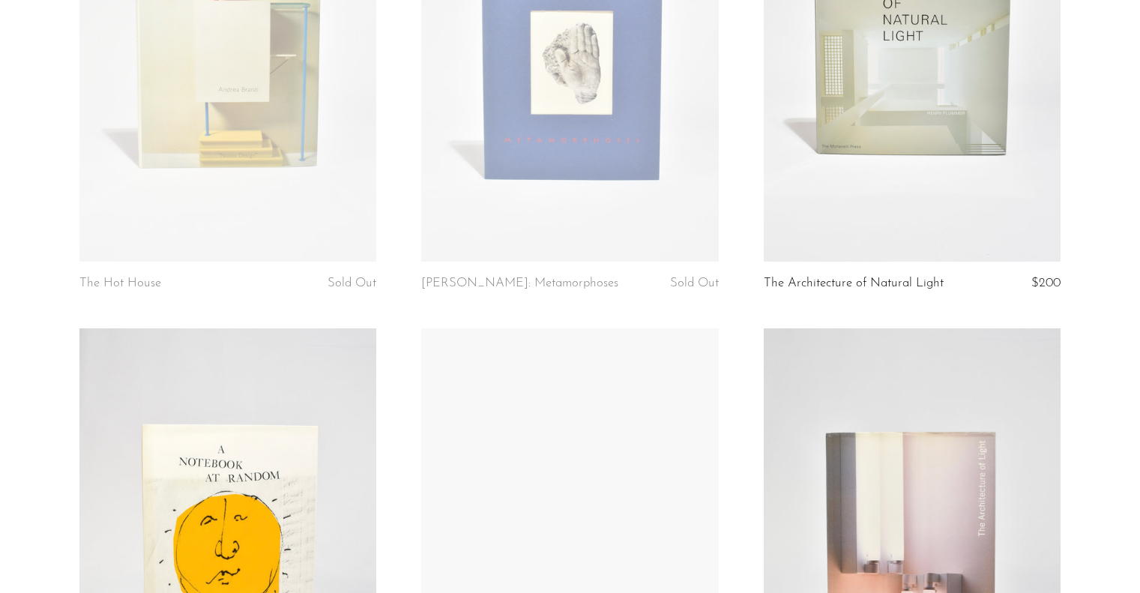
scroll to position [794, 0]
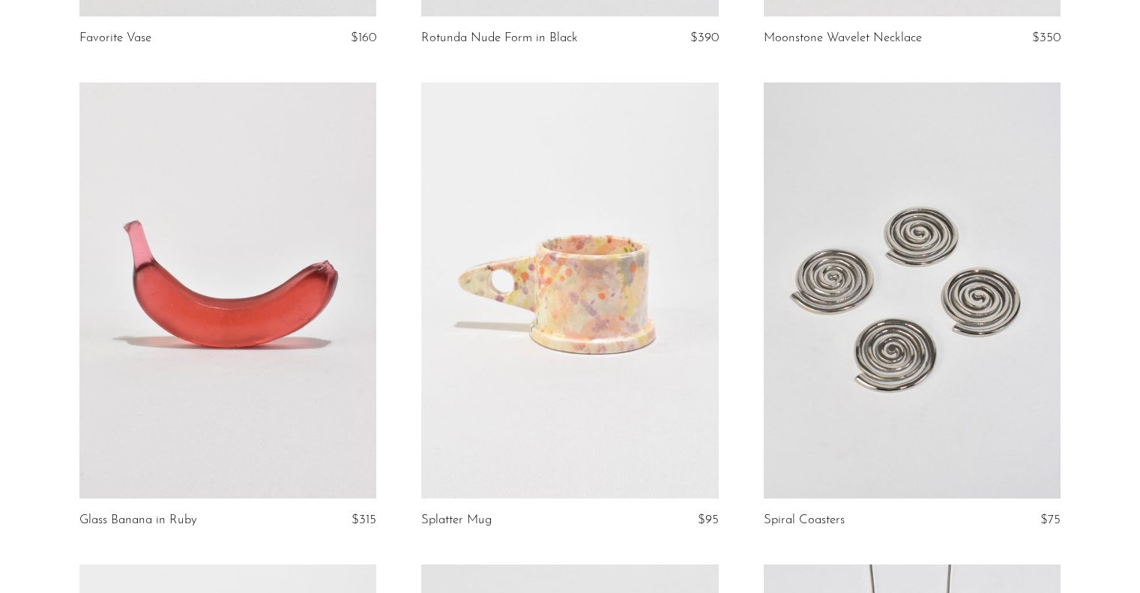
scroll to position [540, 0]
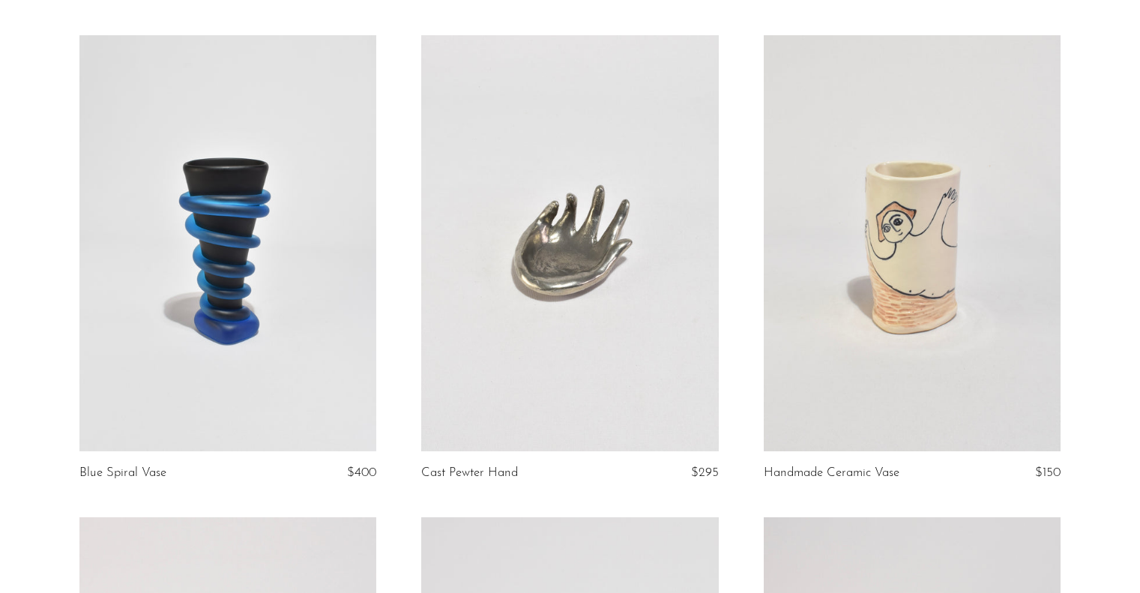
scroll to position [130, 0]
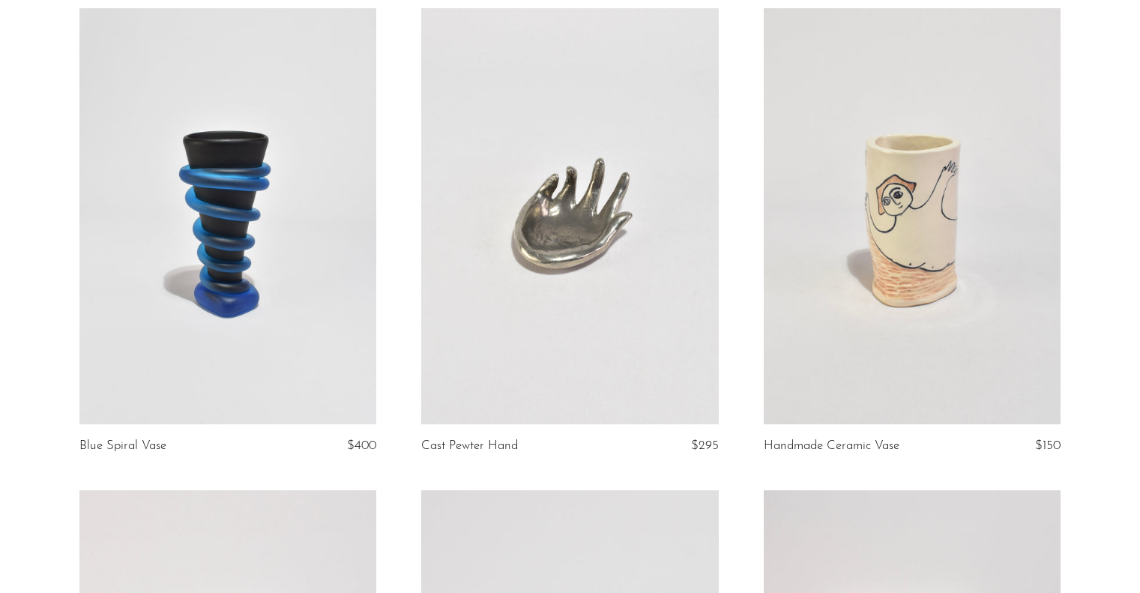
click at [1006, 307] on link at bounding box center [912, 216] width 297 height 416
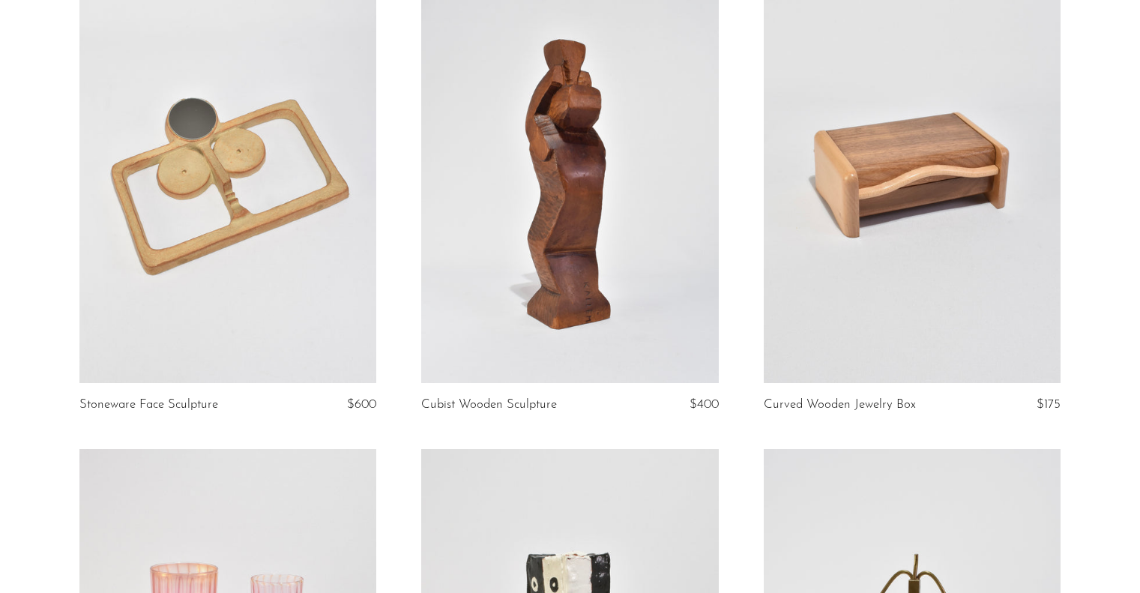
scroll to position [3046, 0]
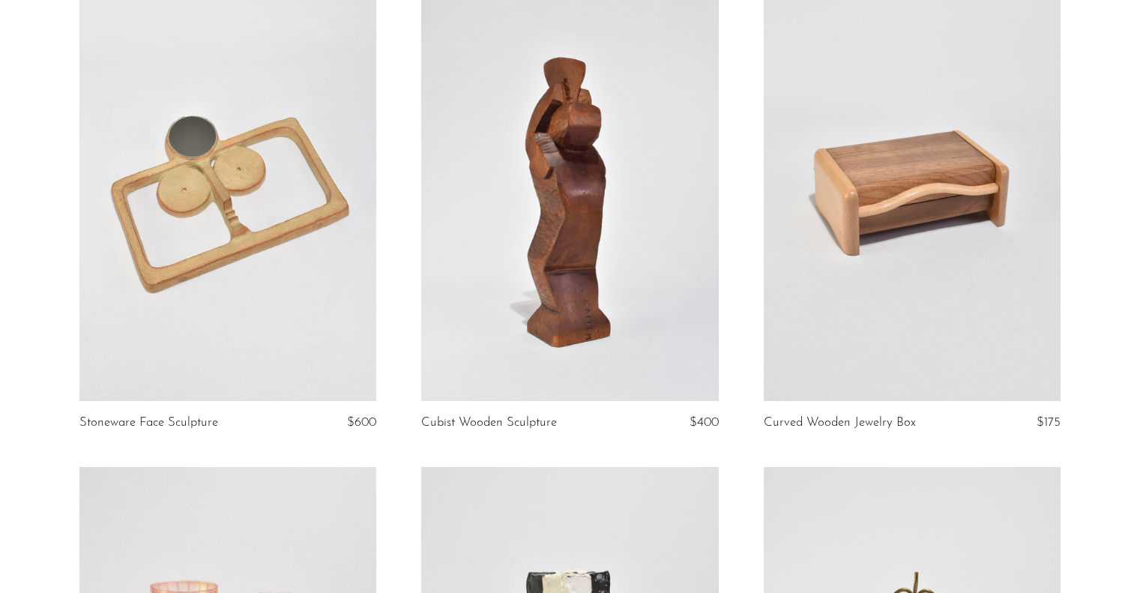
click at [889, 328] on link at bounding box center [912, 193] width 297 height 416
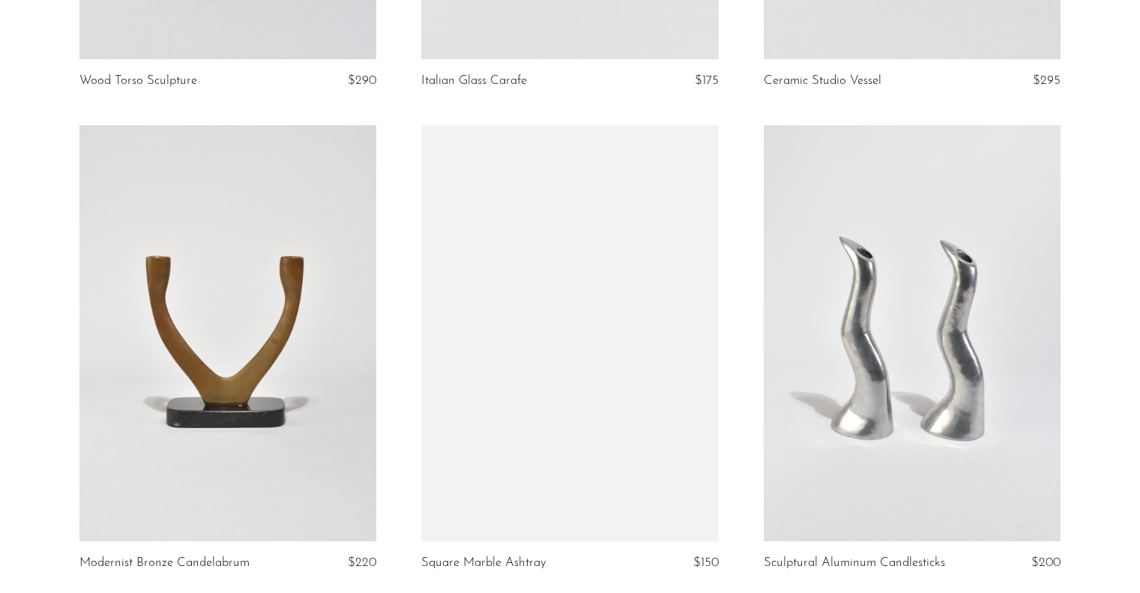
scroll to position [5680, 0]
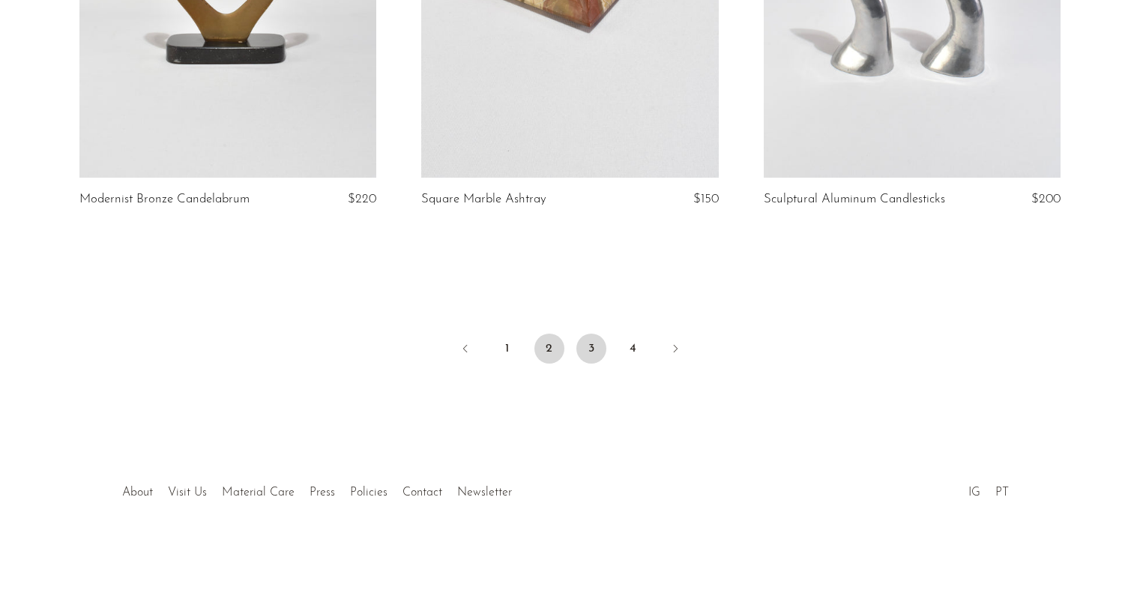
click at [594, 344] on link "3" at bounding box center [591, 349] width 30 height 30
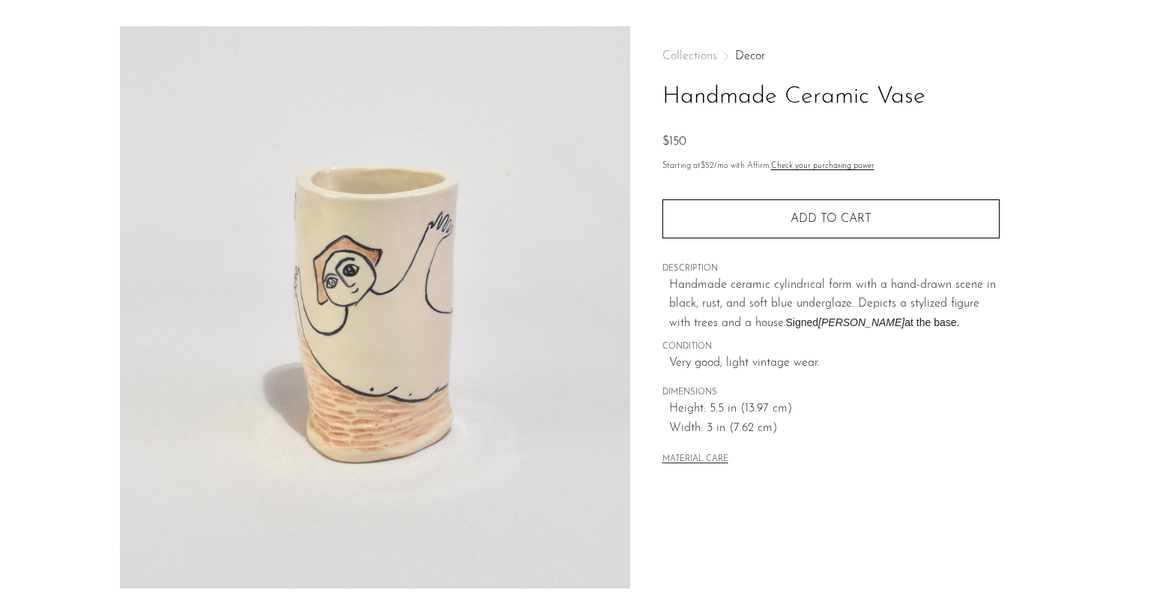
scroll to position [42, 0]
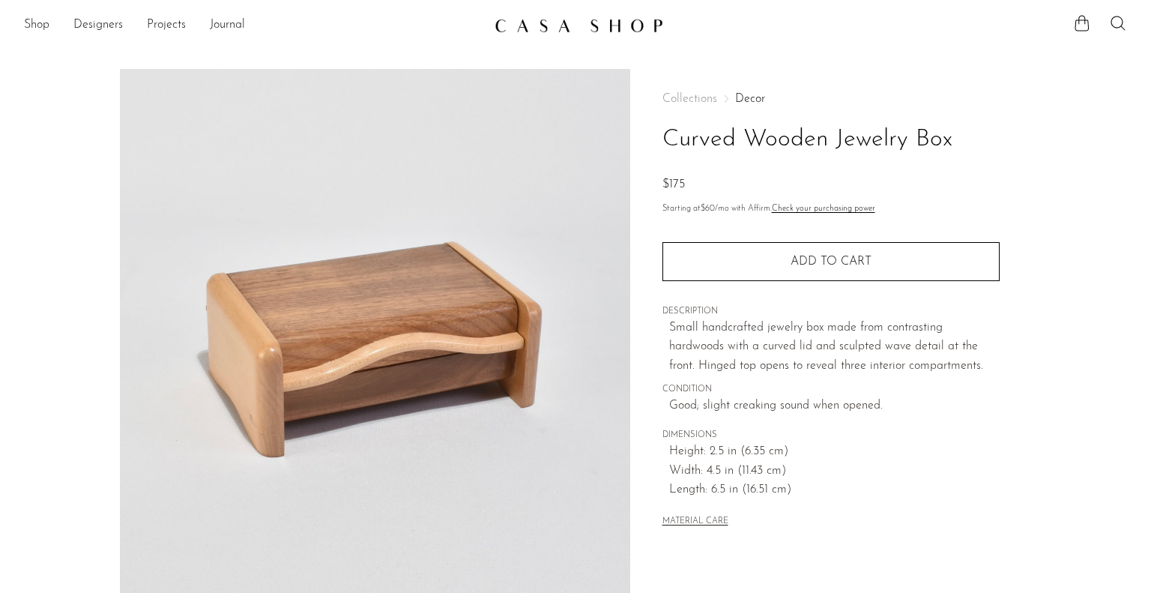
scroll to position [382, 0]
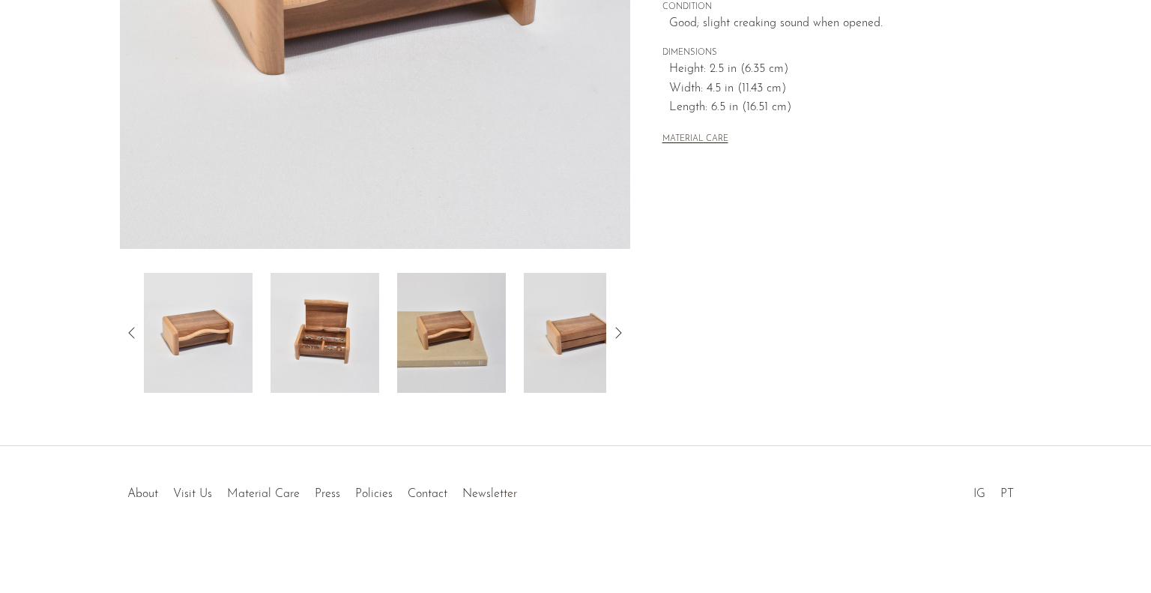
click at [336, 343] on img at bounding box center [325, 333] width 109 height 120
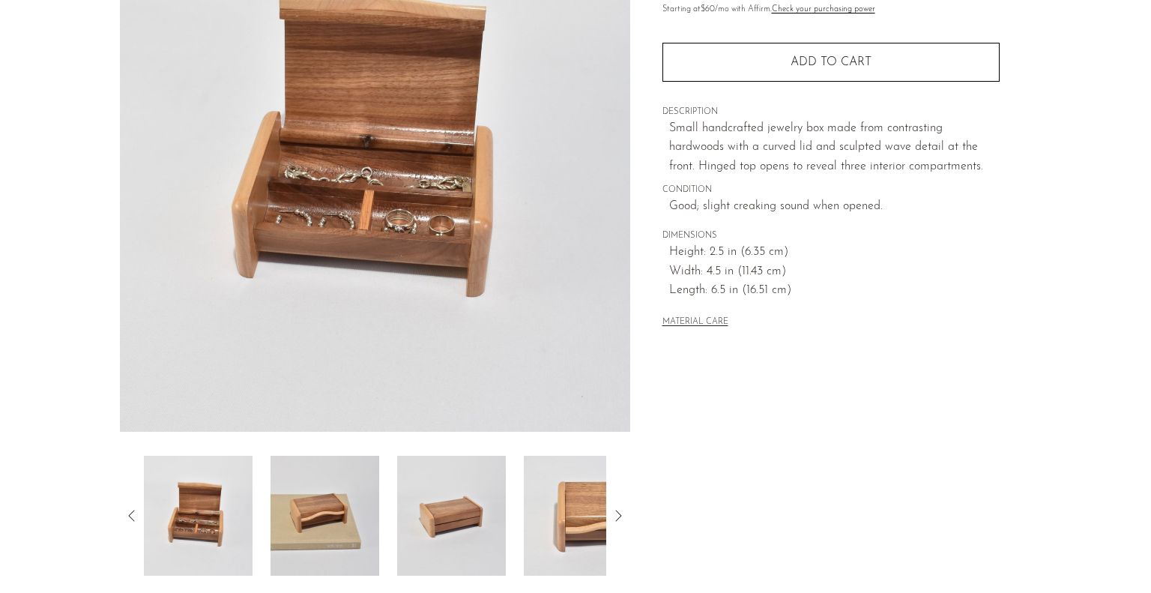
scroll to position [199, 0]
click at [438, 522] on img at bounding box center [451, 517] width 109 height 120
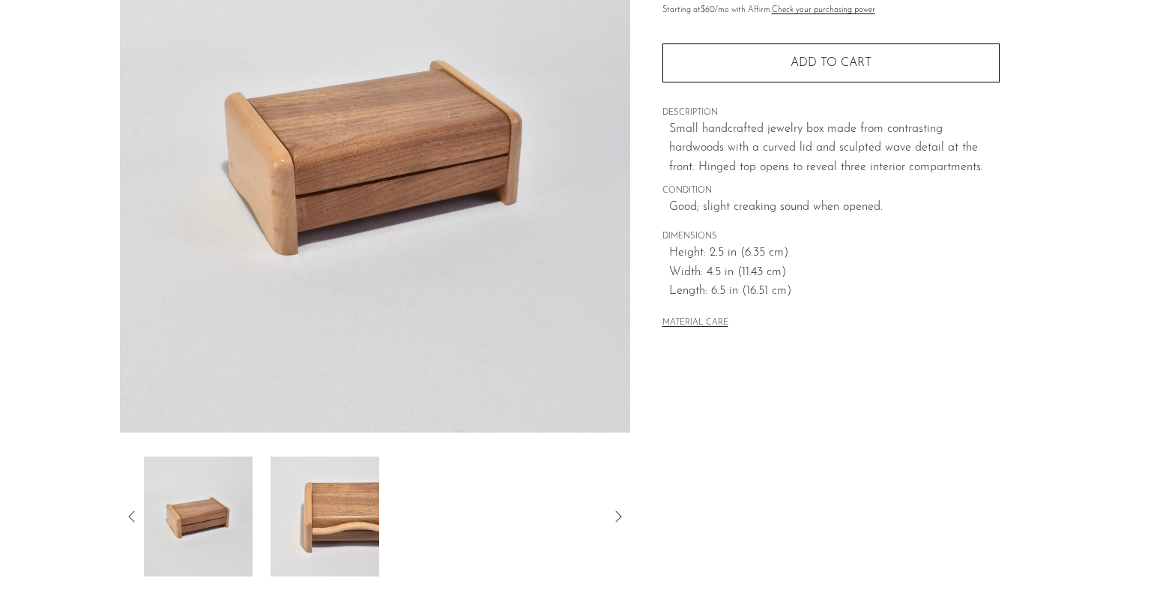
click at [325, 516] on img at bounding box center [325, 517] width 109 height 120
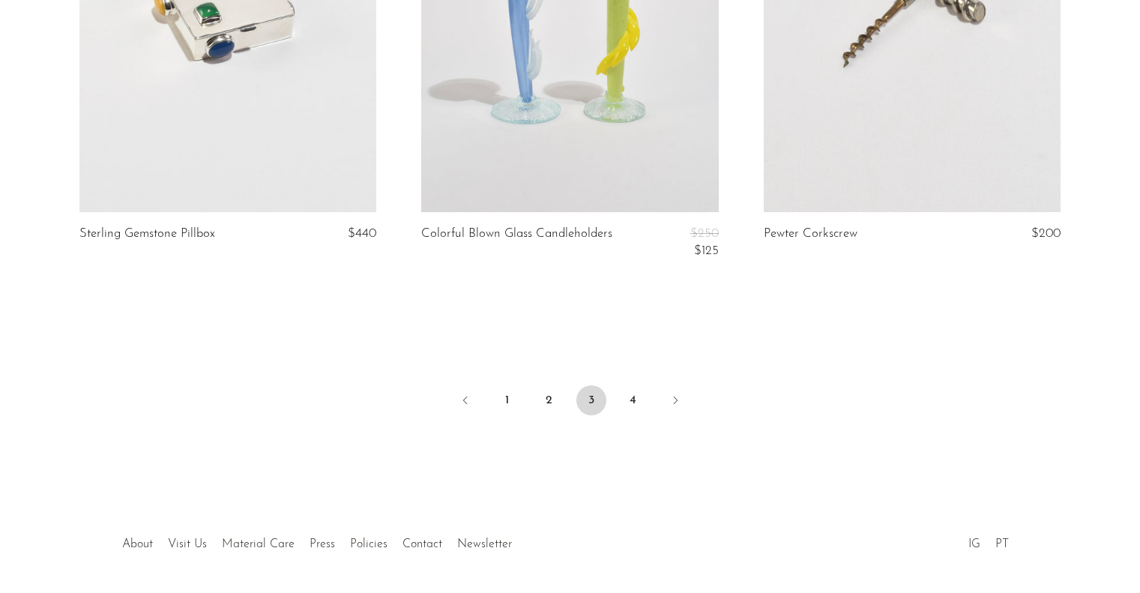
scroll to position [5704, 0]
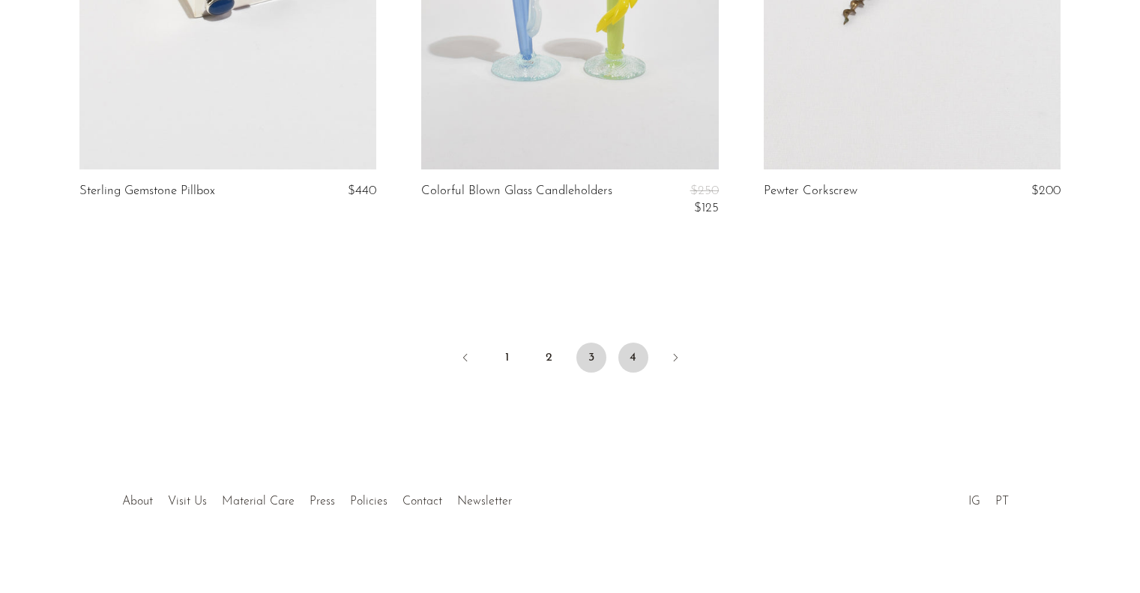
click at [630, 355] on link "4" at bounding box center [633, 358] width 30 height 30
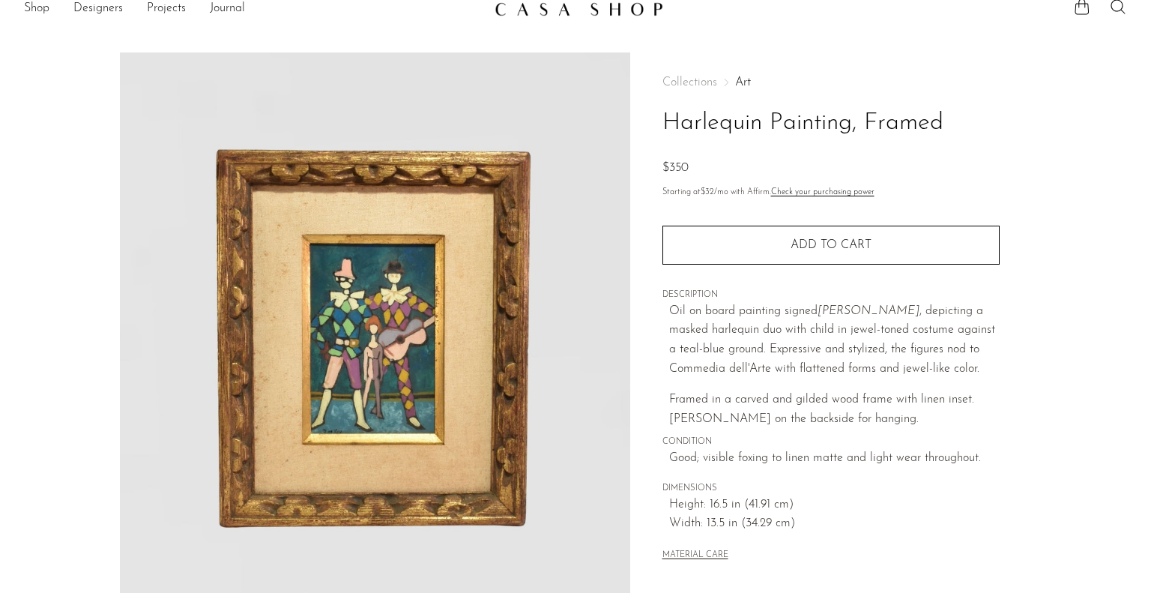
scroll to position [16, 0]
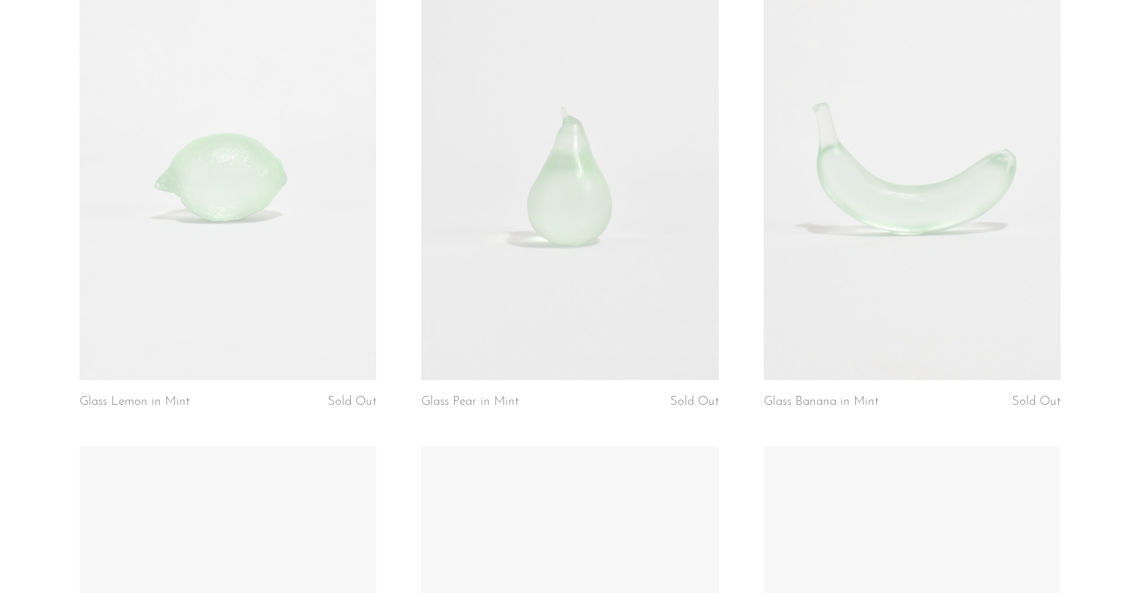
scroll to position [4560, 0]
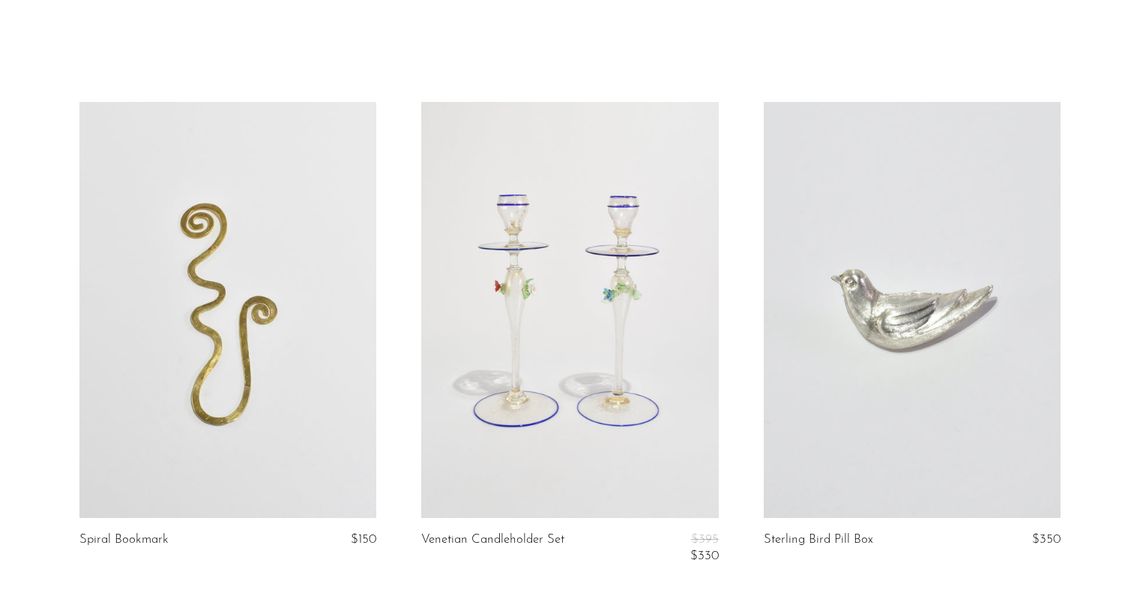
scroll to position [85, 0]
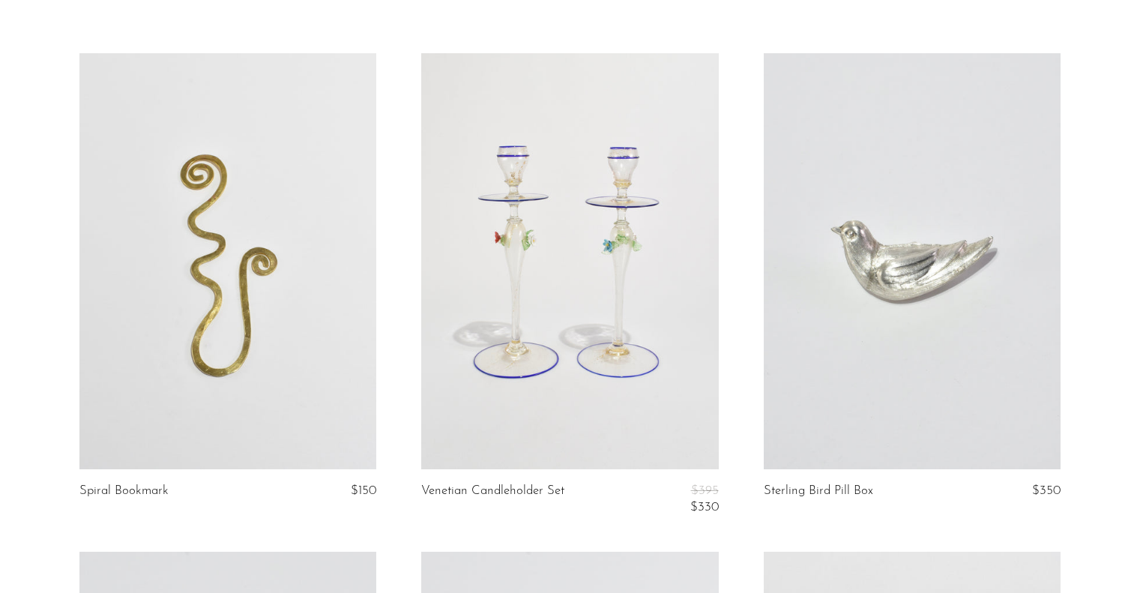
click at [934, 319] on link at bounding box center [912, 261] width 297 height 416
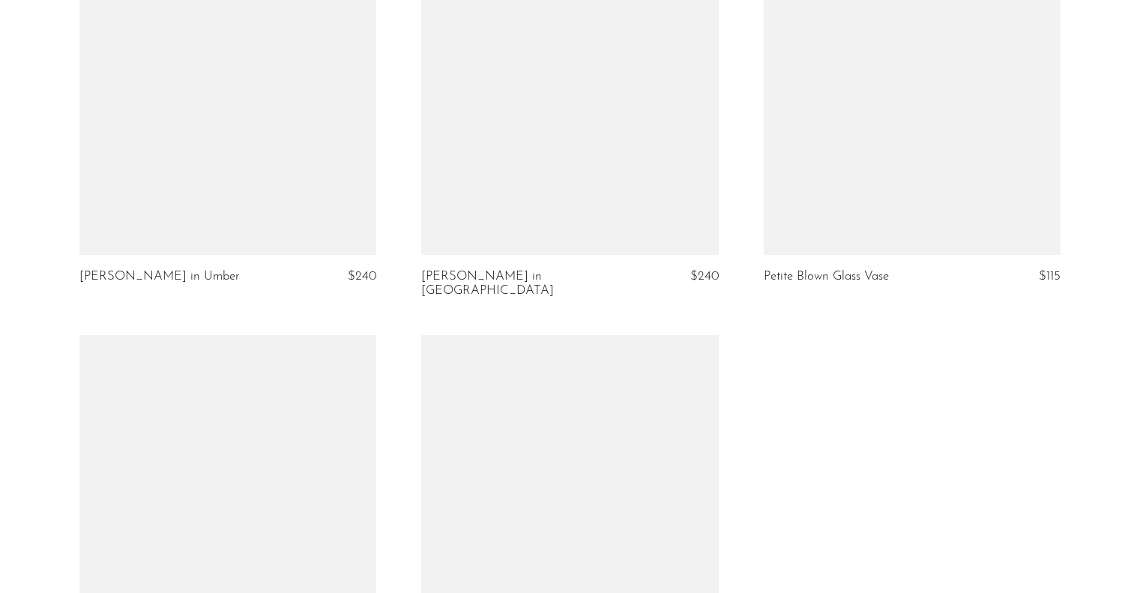
scroll to position [2650, 0]
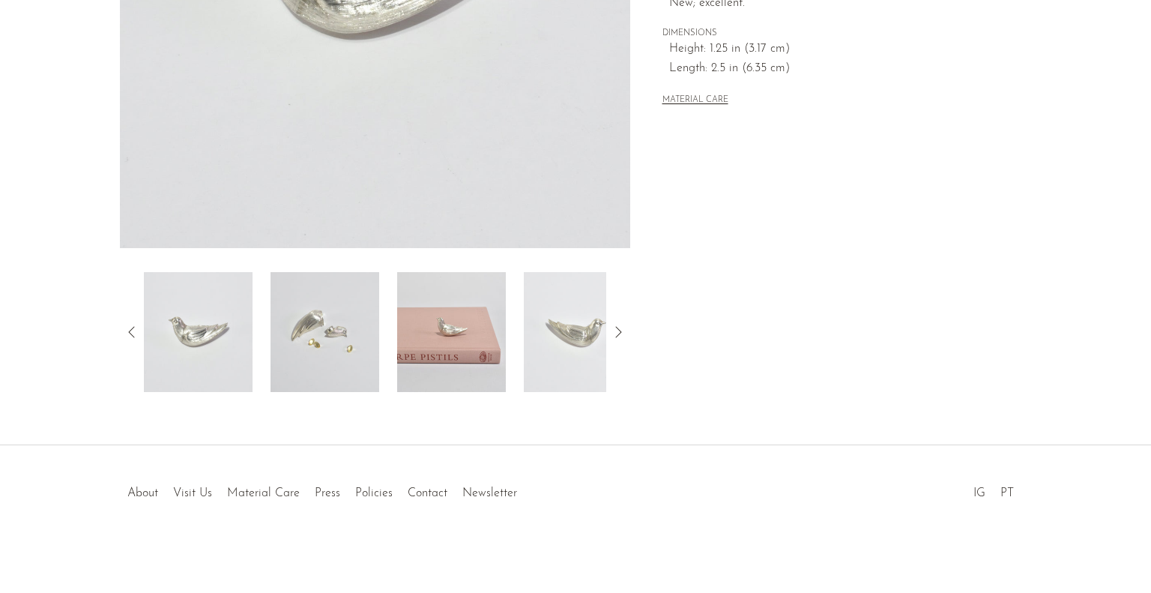
scroll to position [382, 0]
click at [277, 346] on img at bounding box center [325, 333] width 109 height 120
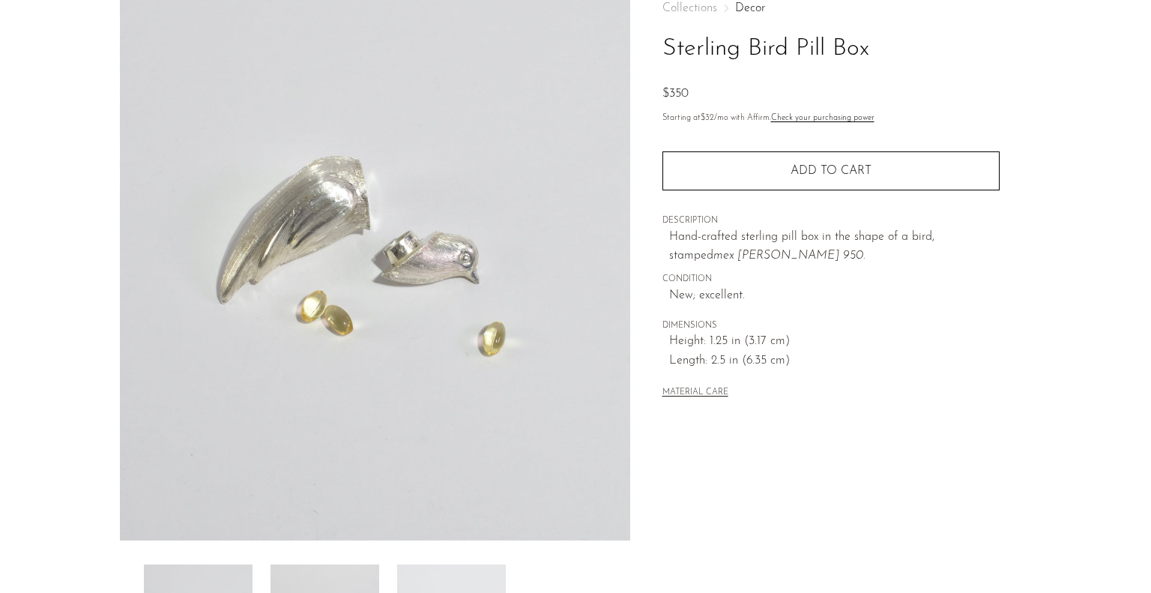
scroll to position [0, 0]
